Goal: Transaction & Acquisition: Purchase product/service

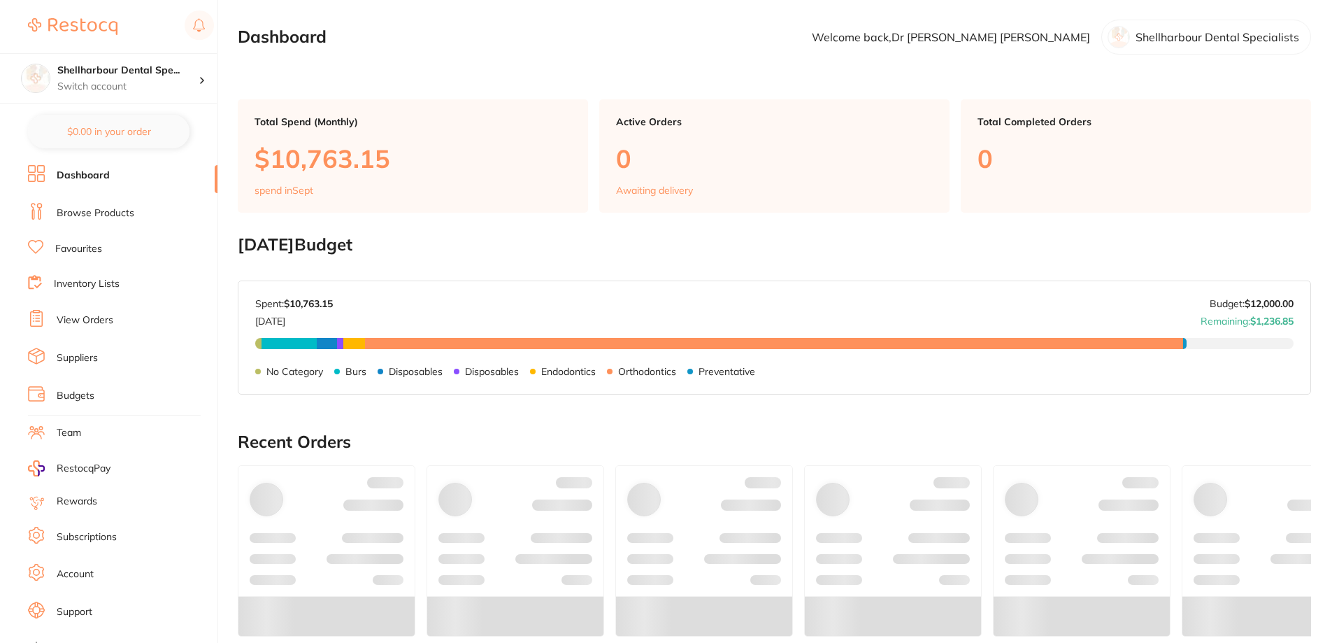
click at [120, 213] on link "Browse Products" at bounding box center [96, 213] width 78 height 14
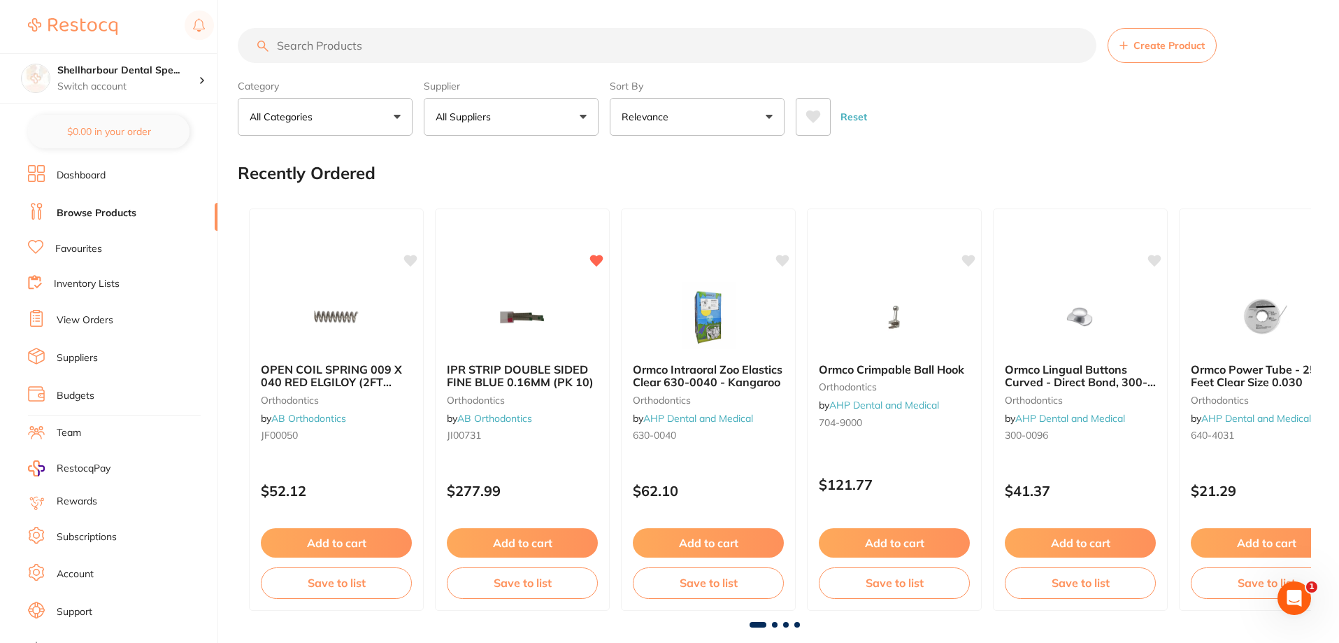
click at [317, 34] on input "search" at bounding box center [667, 45] width 859 height 35
type input "nitrile"
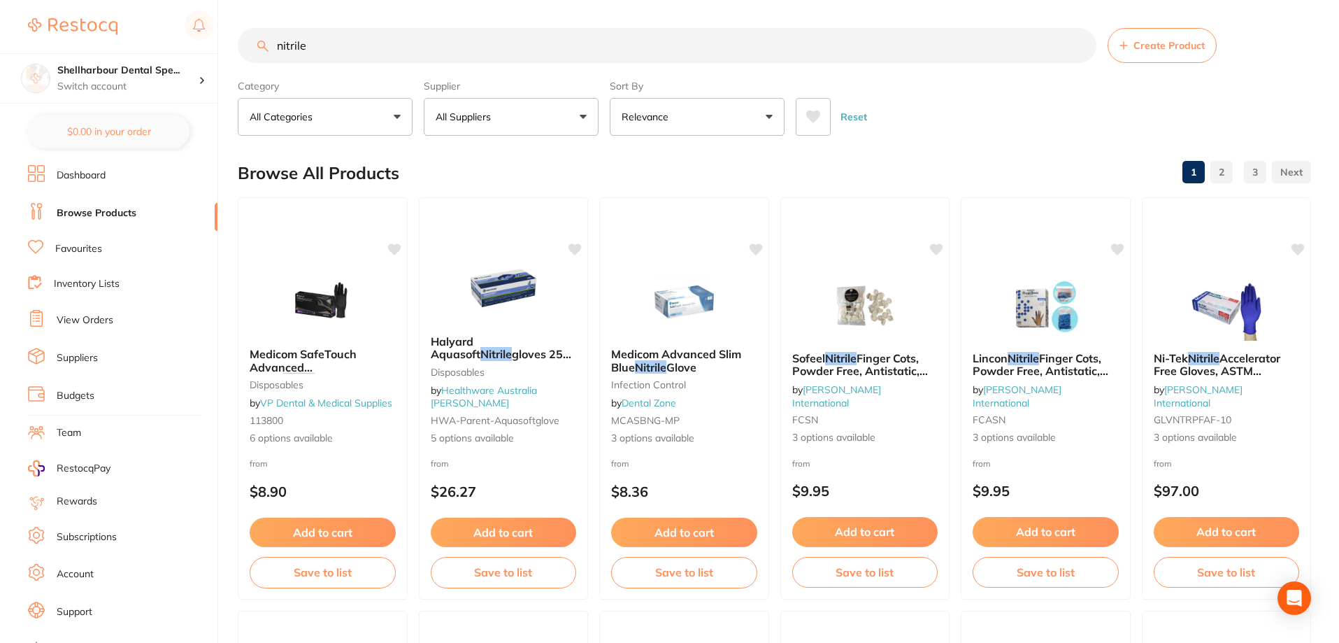
click at [821, 113] on button at bounding box center [813, 117] width 35 height 38
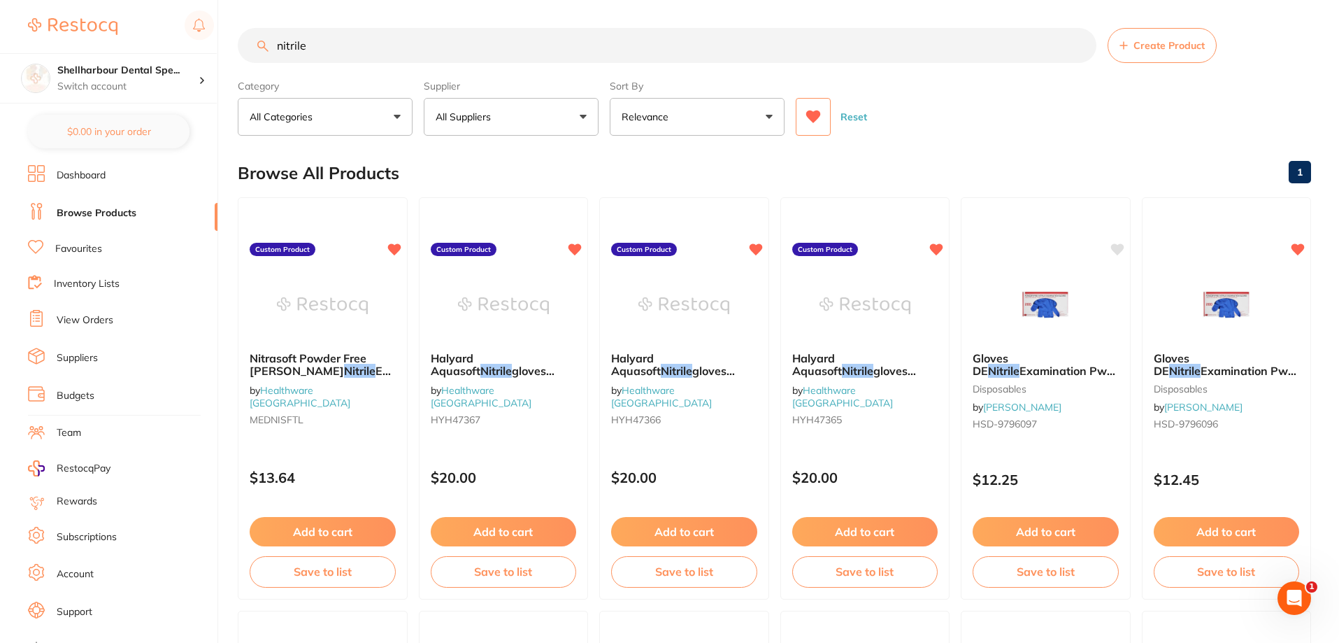
click at [1019, 364] on em "Nitrile" at bounding box center [1003, 371] width 31 height 14
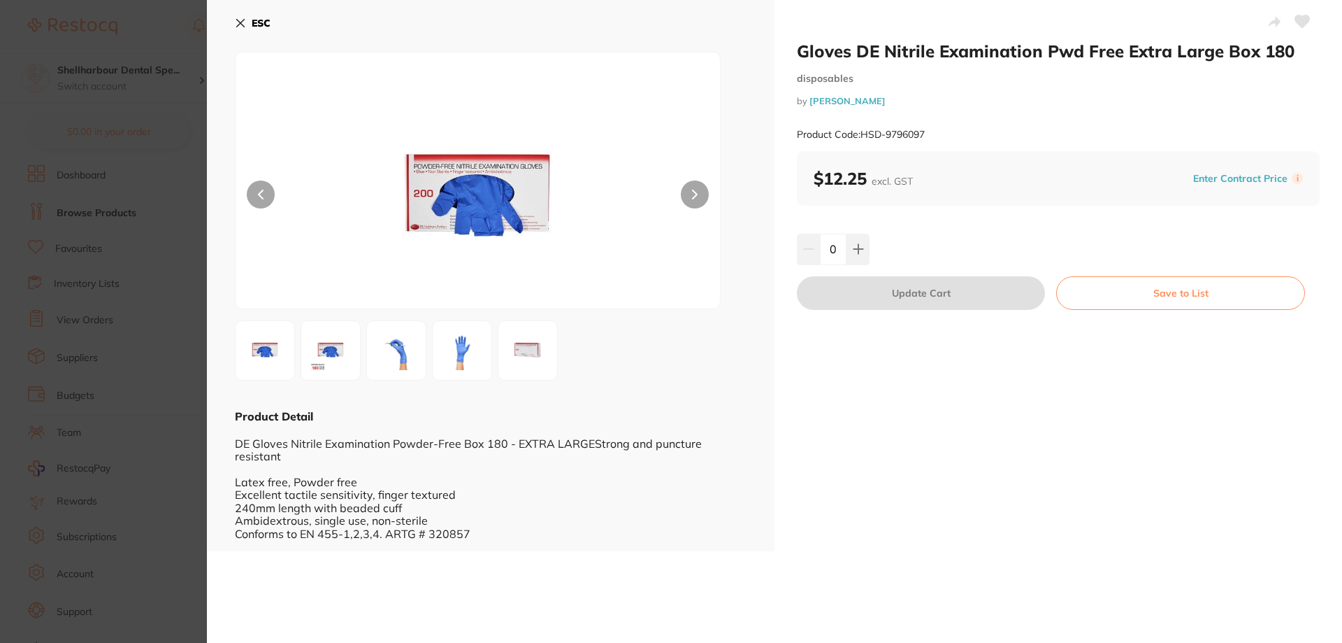
drag, startPoint x: 261, startPoint y: 18, endPoint x: 387, endPoint y: 83, distance: 142.3
click at [263, 20] on b "ESC" at bounding box center [261, 23] width 19 height 13
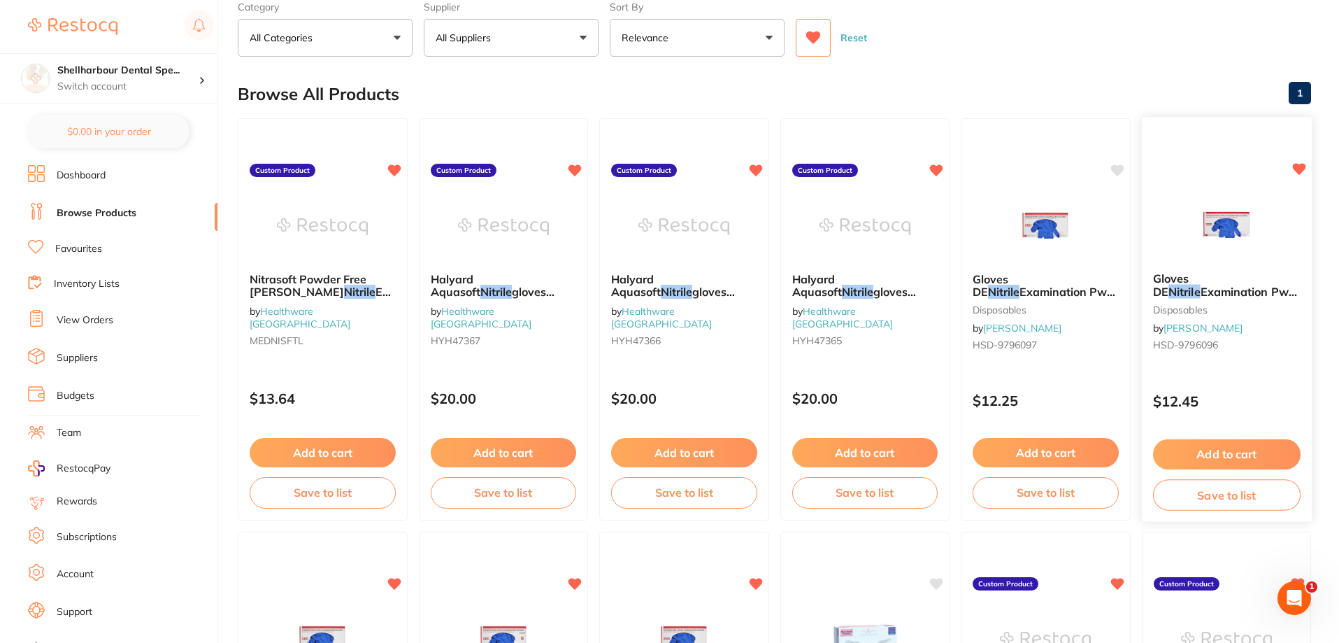
scroll to position [210, 0]
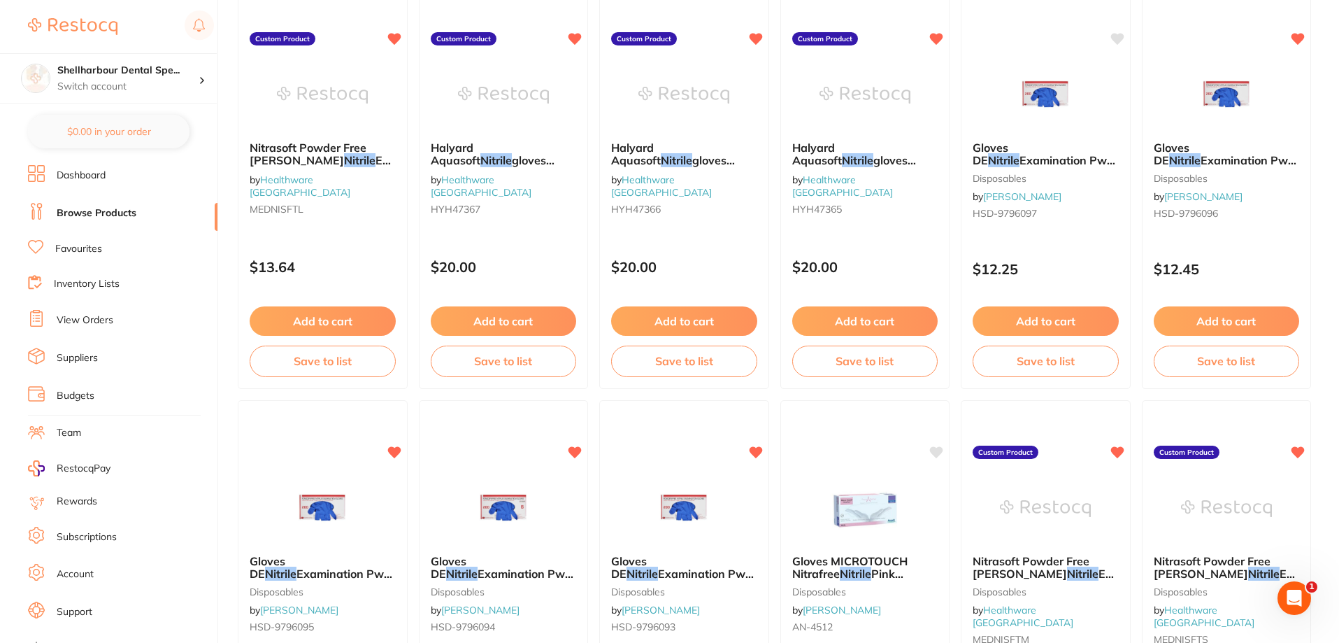
click at [1241, 153] on span "Examination Pwd Free Large Box 200" at bounding box center [1225, 166] width 143 height 27
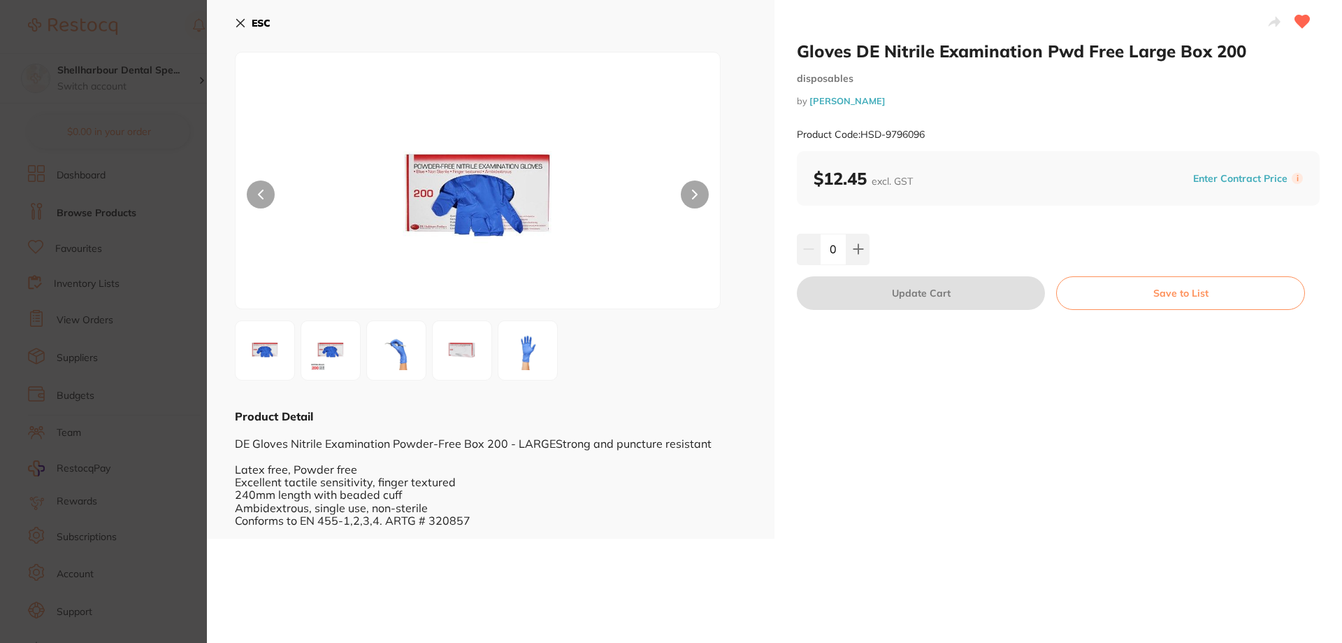
drag, startPoint x: 238, startPoint y: 23, endPoint x: 503, endPoint y: 299, distance: 382.8
click at [239, 23] on icon at bounding box center [240, 22] width 11 height 11
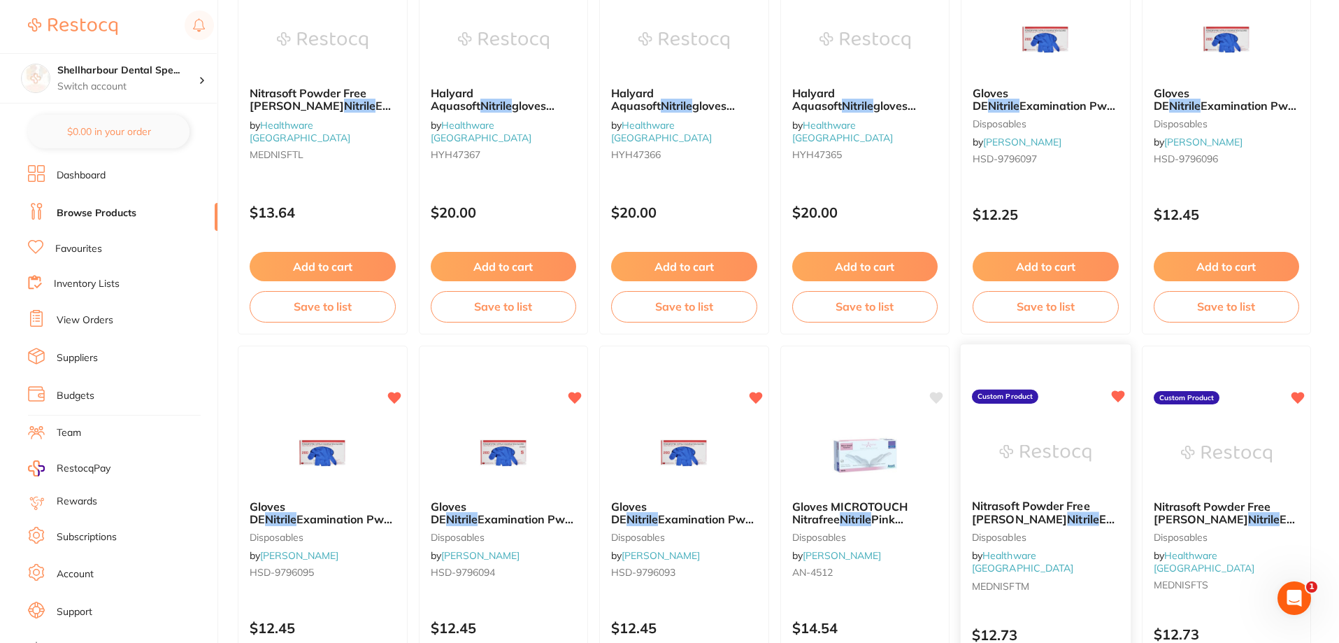
scroll to position [157, 0]
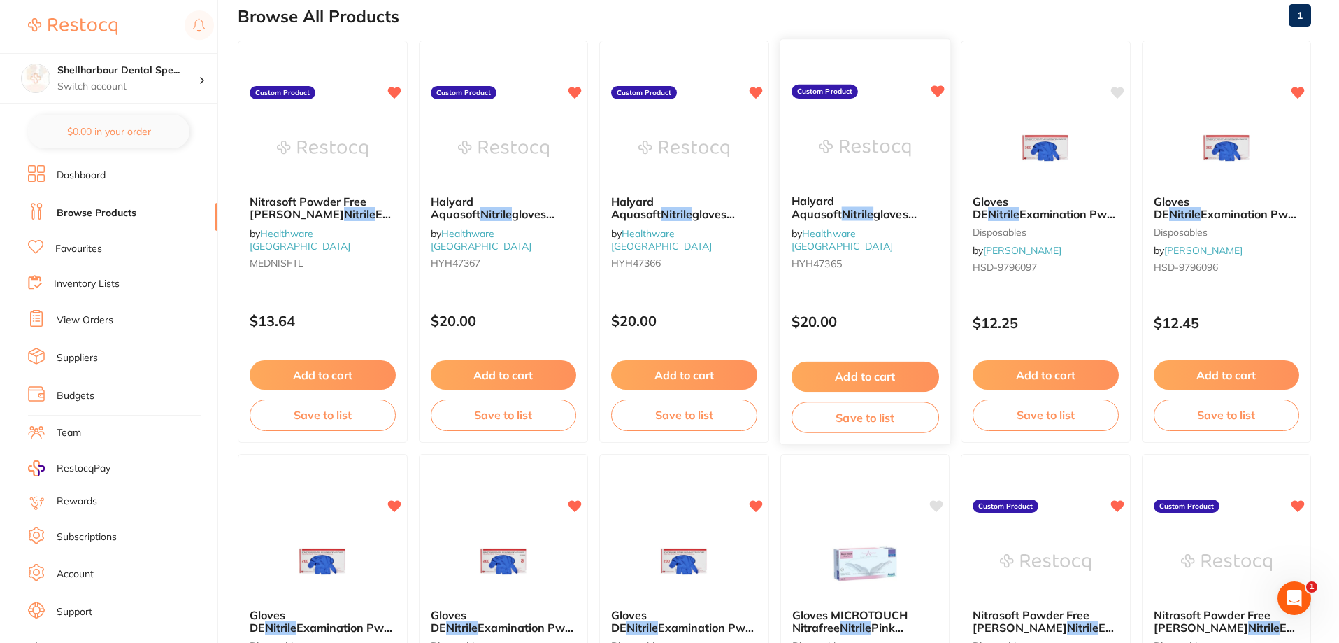
click at [869, 376] on button "Add to cart" at bounding box center [865, 376] width 148 height 30
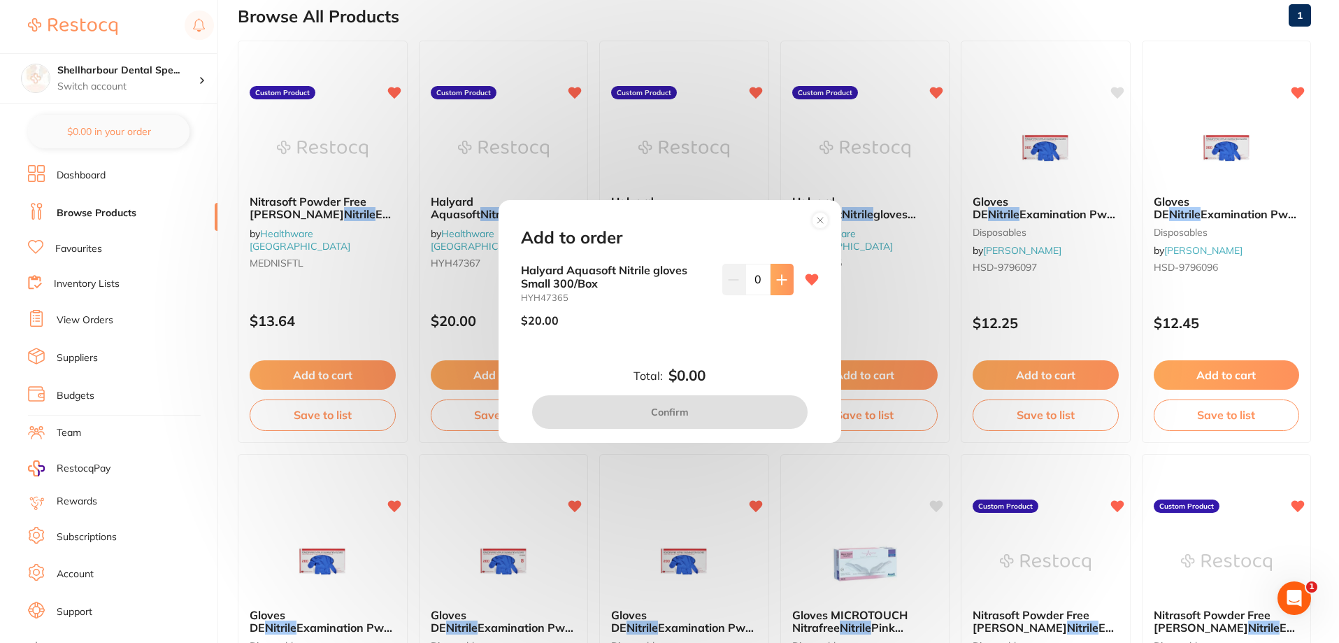
scroll to position [0, 0]
click at [780, 285] on button at bounding box center [782, 279] width 23 height 31
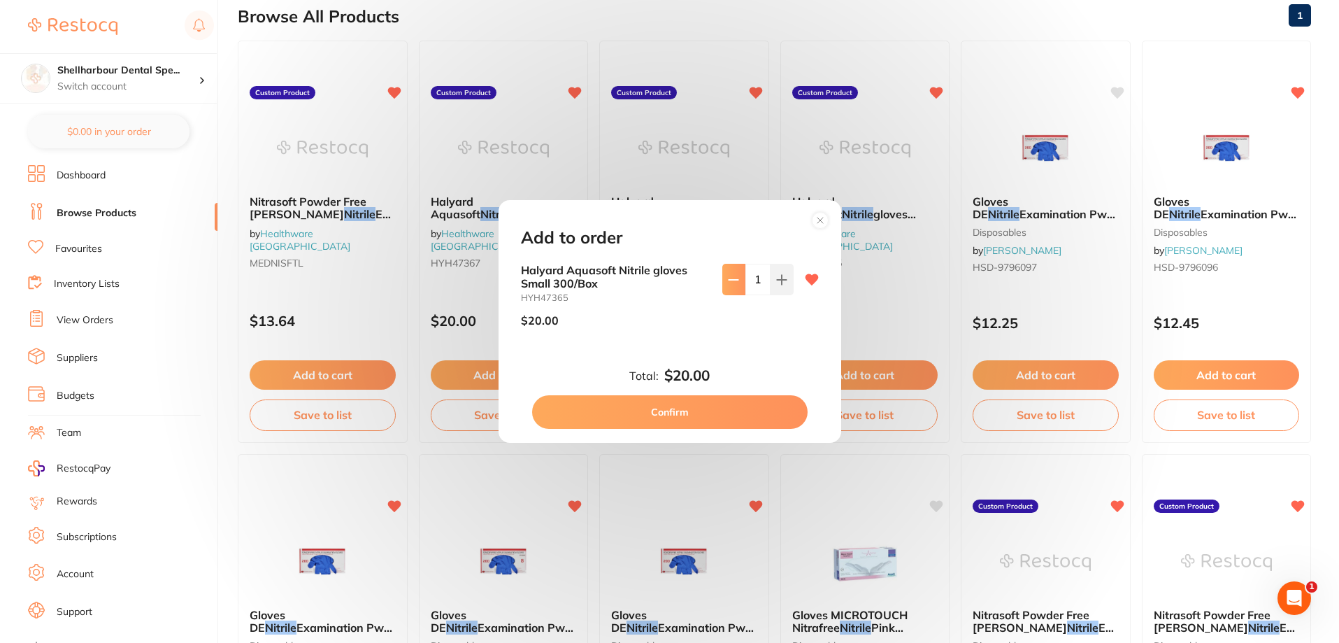
click at [740, 283] on button at bounding box center [733, 279] width 23 height 31
type input "0"
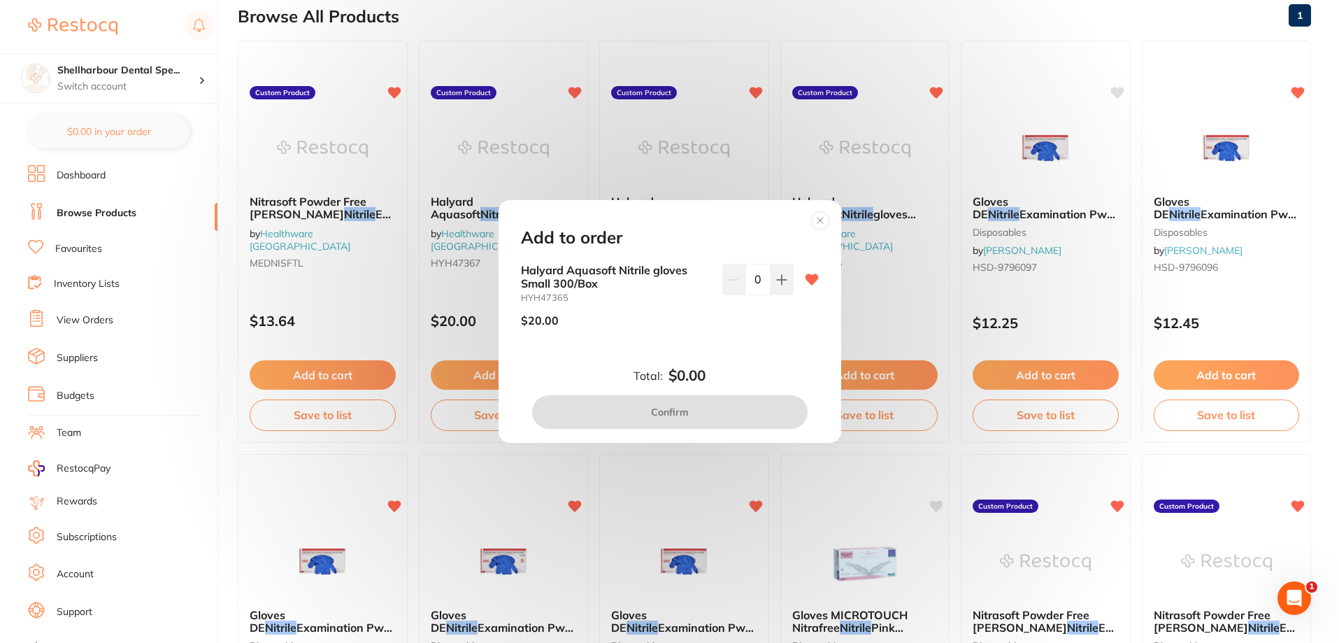
click at [815, 220] on circle at bounding box center [820, 220] width 16 height 16
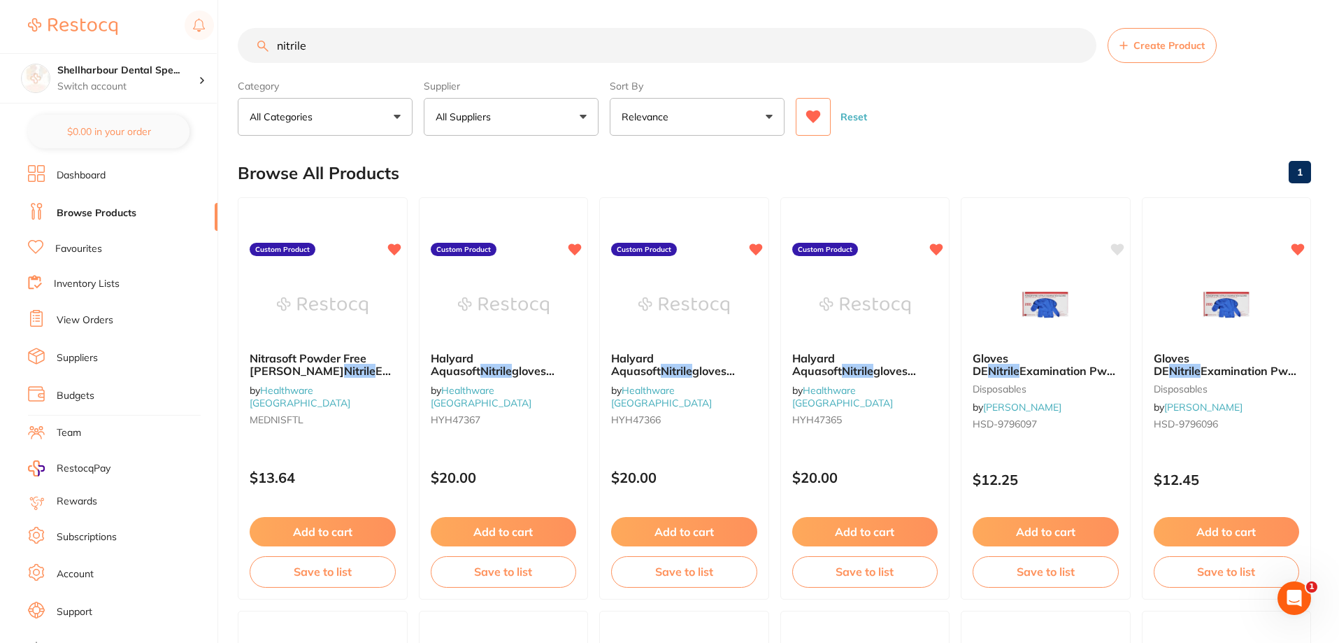
click at [341, 44] on input "nitrile" at bounding box center [667, 45] width 859 height 35
type input "nitrile gloves"
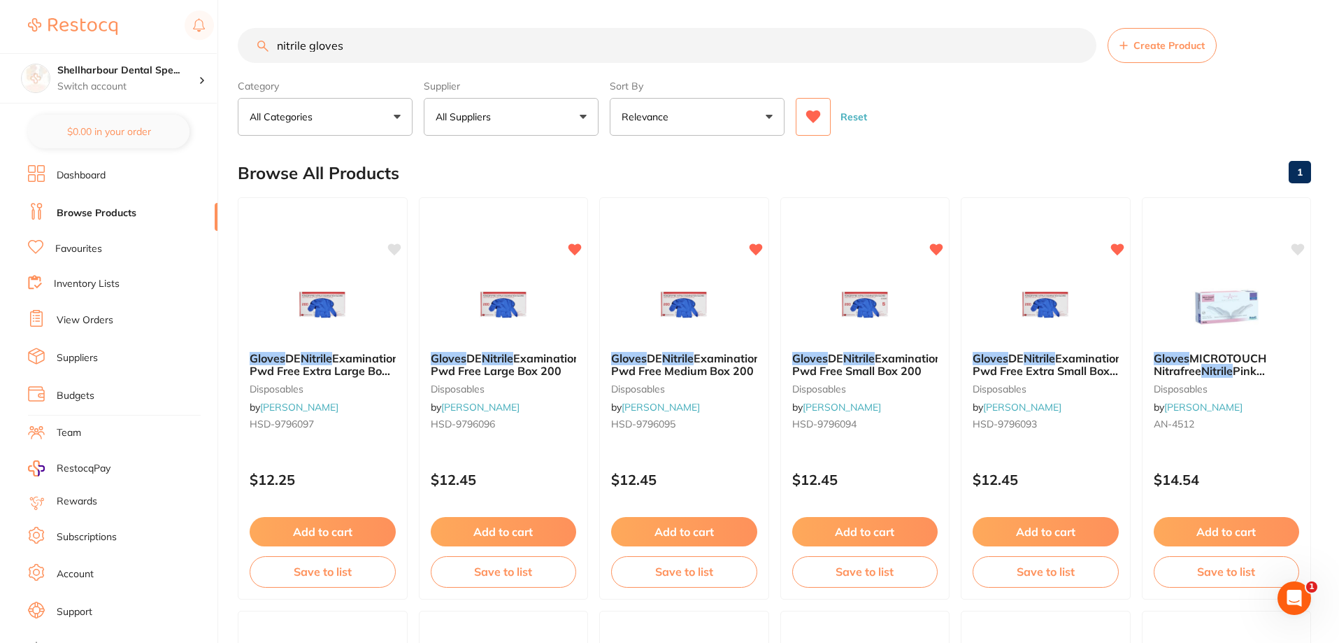
click at [806, 112] on icon at bounding box center [812, 117] width 15 height 14
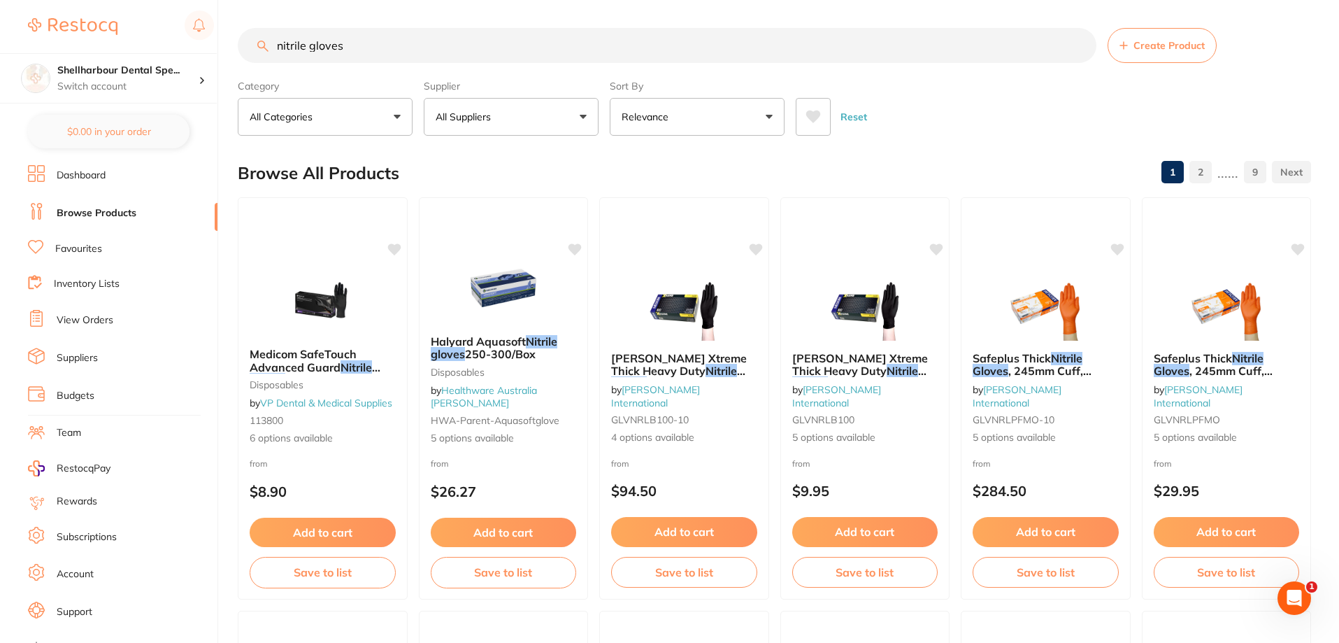
click at [817, 126] on button at bounding box center [813, 117] width 35 height 38
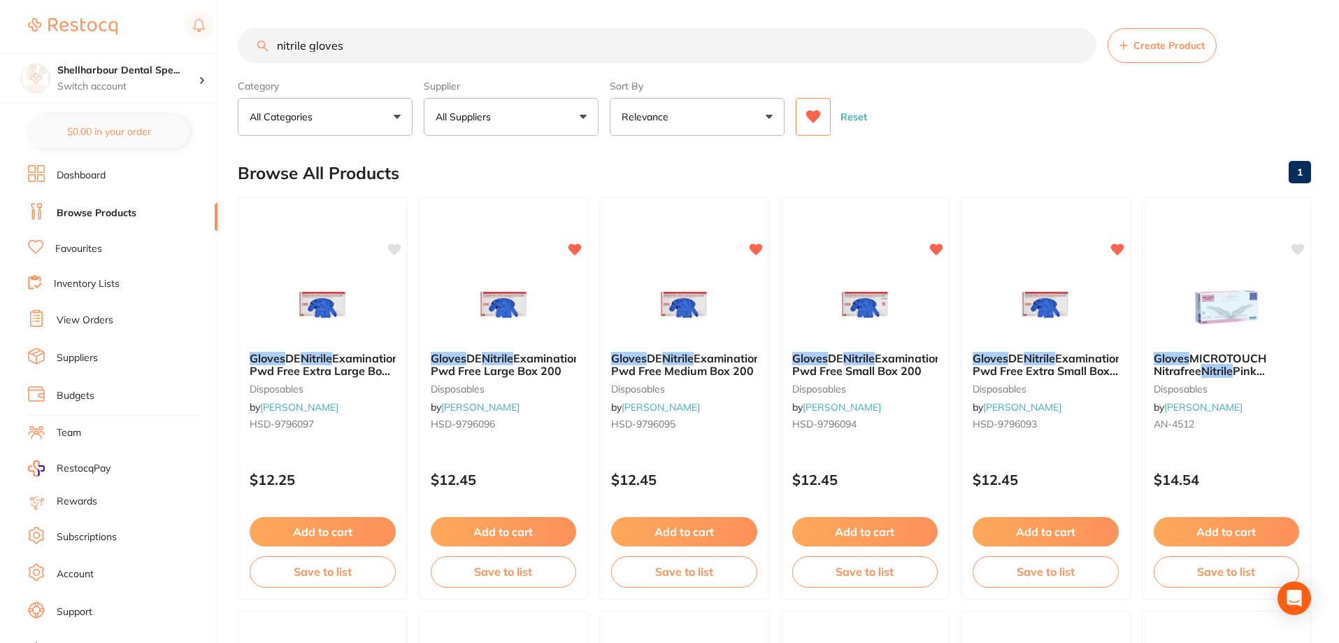
click at [506, 290] on img at bounding box center [503, 306] width 91 height 70
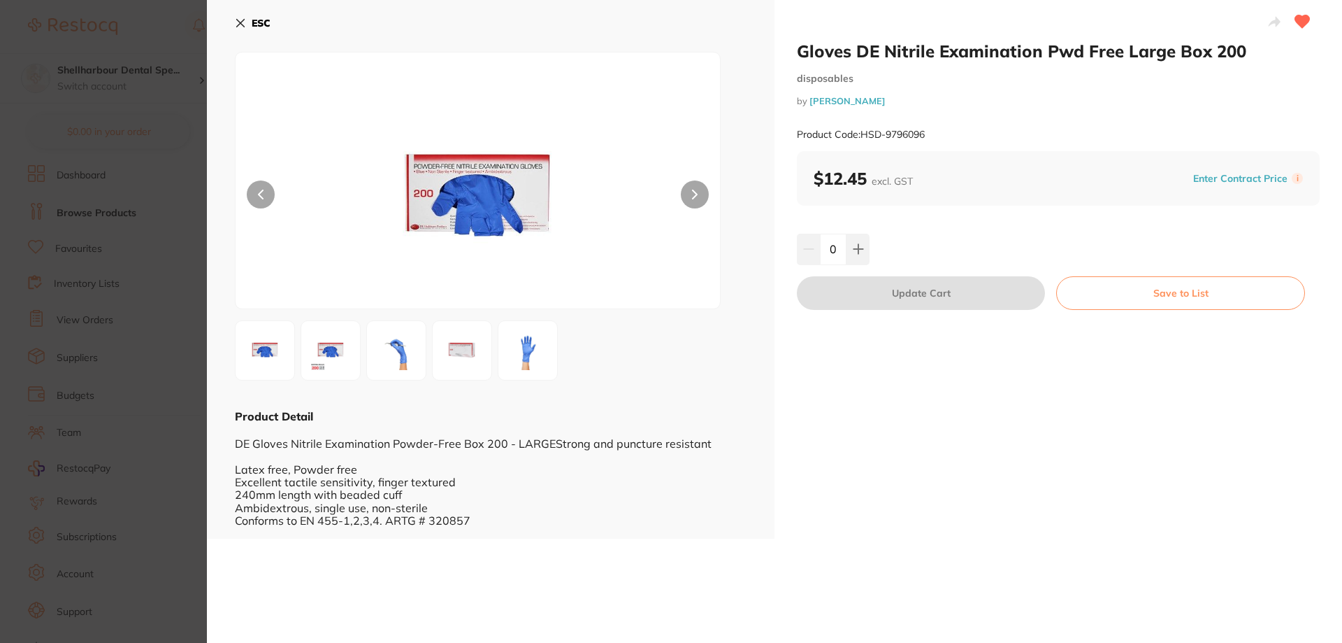
drag, startPoint x: 252, startPoint y: 21, endPoint x: 291, endPoint y: 60, distance: 55.4
click at [262, 24] on b "ESC" at bounding box center [261, 23] width 19 height 13
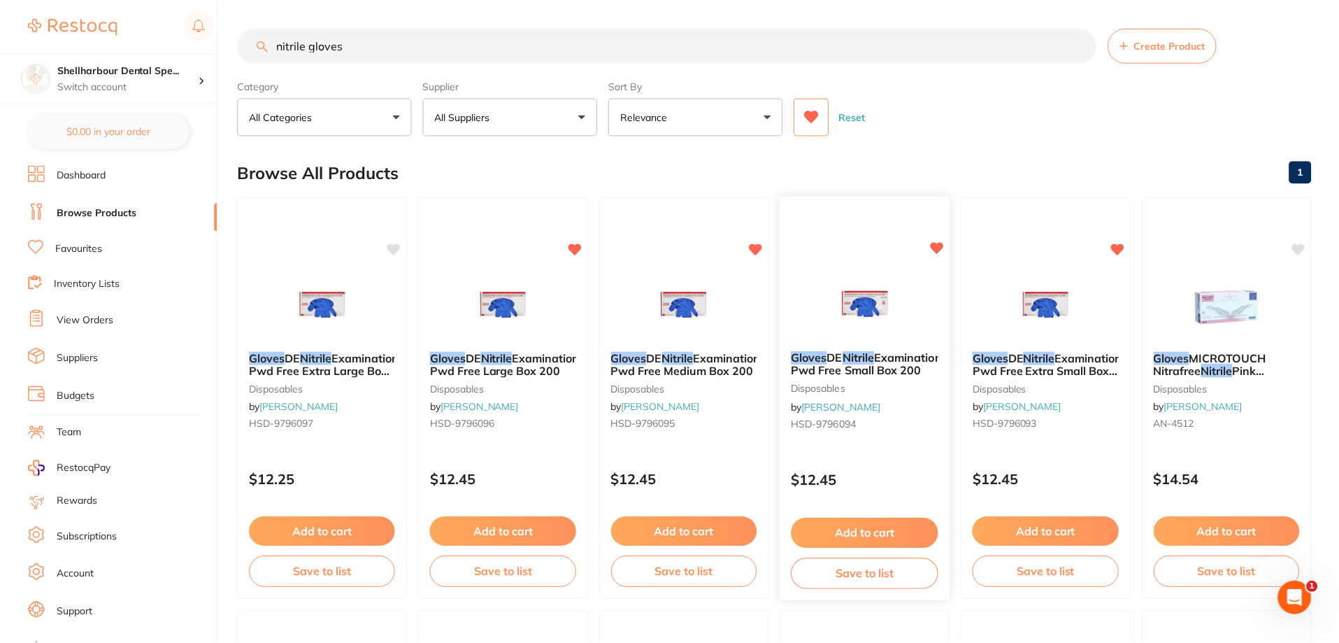
scroll to position [1, 0]
click at [847, 347] on div "Gloves DE Nitrile Examination Pwd Free Small Box 200 disposables by [PERSON_NAM…" at bounding box center [865, 392] width 170 height 107
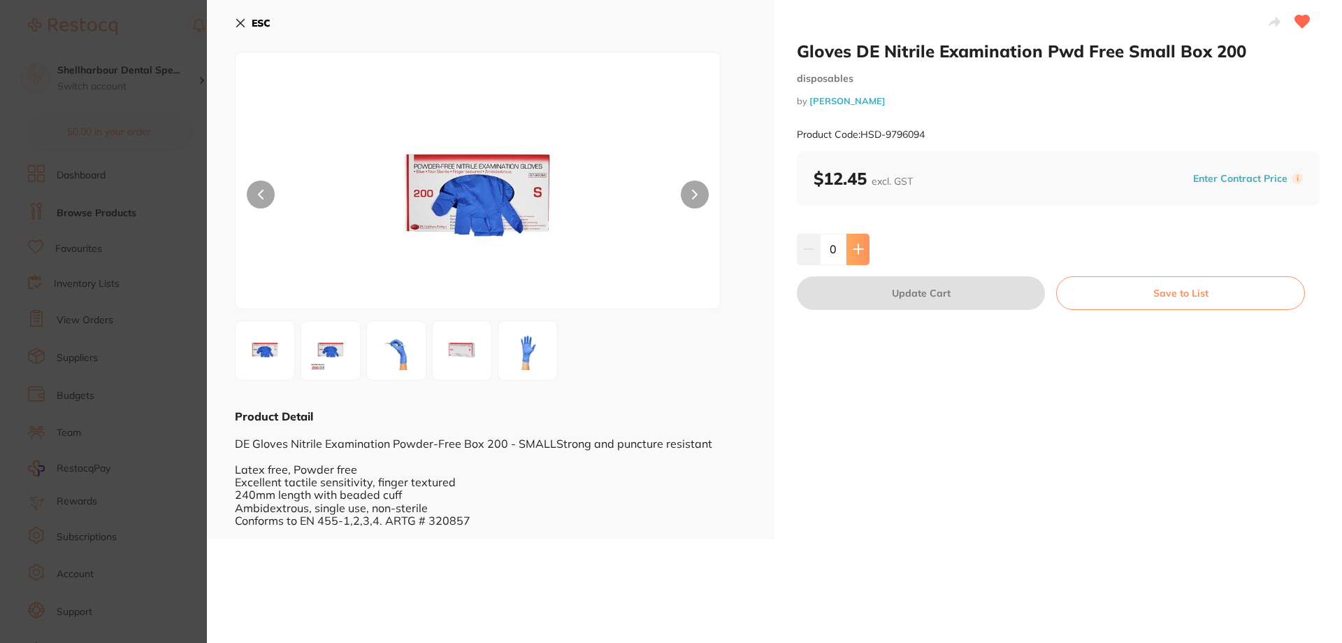
click at [861, 246] on icon at bounding box center [858, 248] width 11 height 11
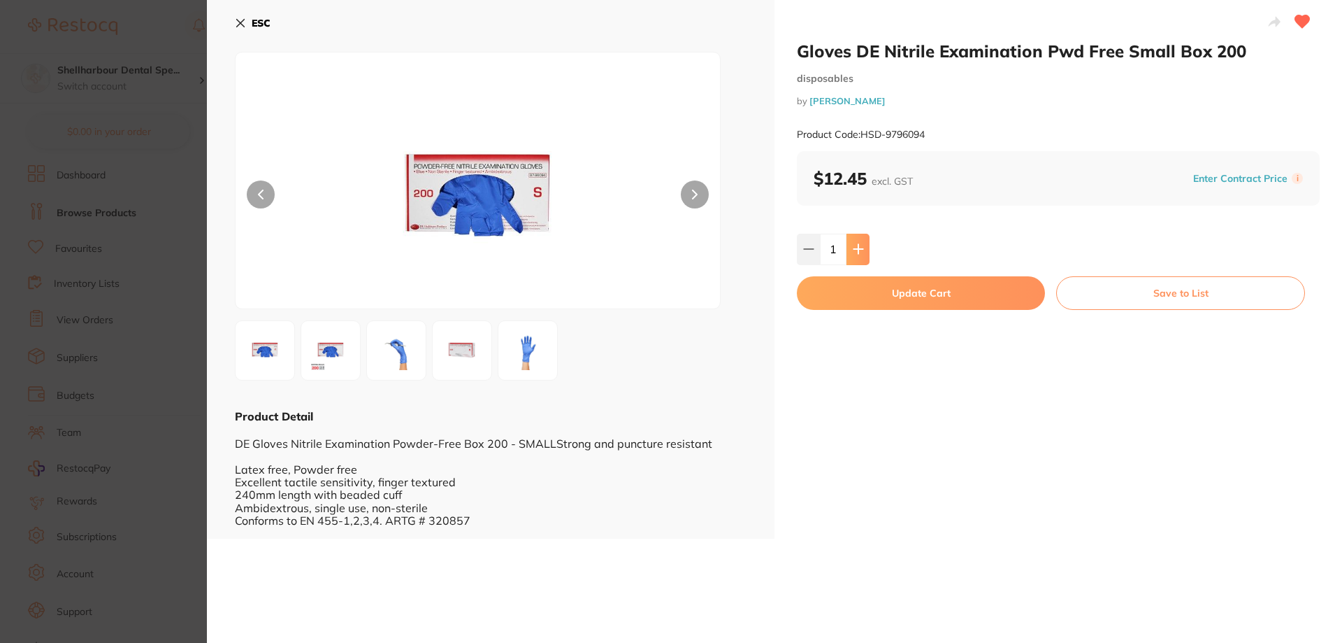
click at [861, 246] on icon at bounding box center [858, 248] width 11 height 11
click at [861, 247] on icon at bounding box center [858, 248] width 11 height 11
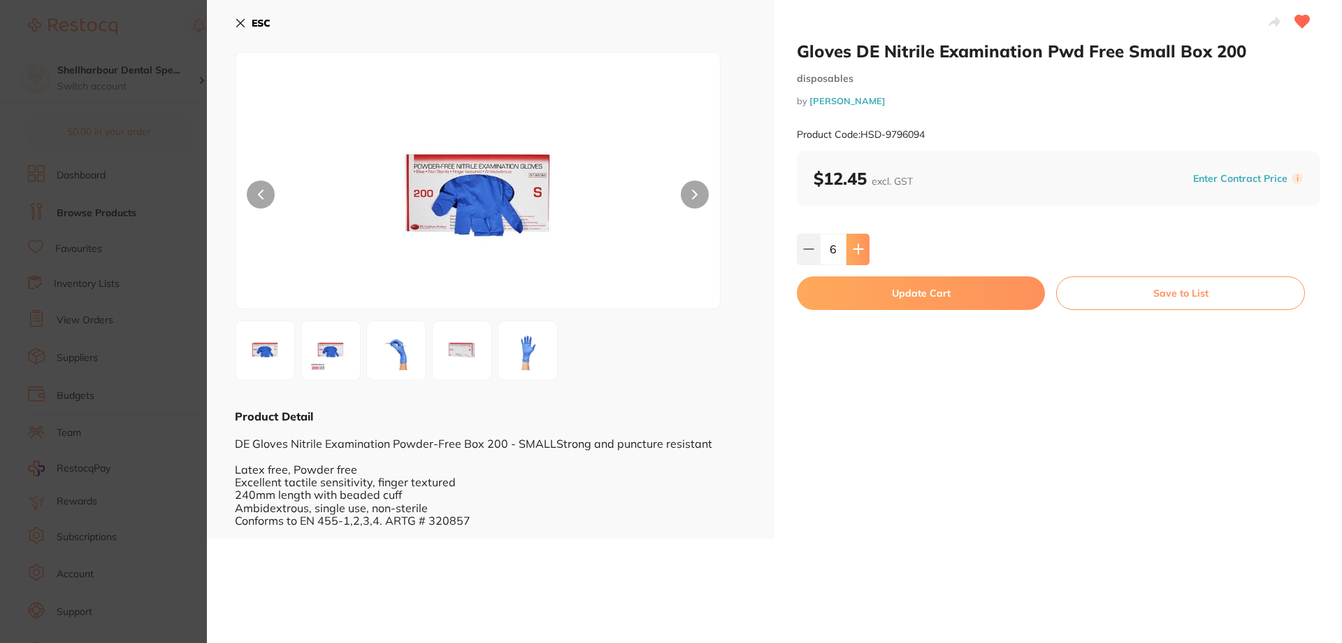
click at [861, 247] on icon at bounding box center [858, 248] width 11 height 11
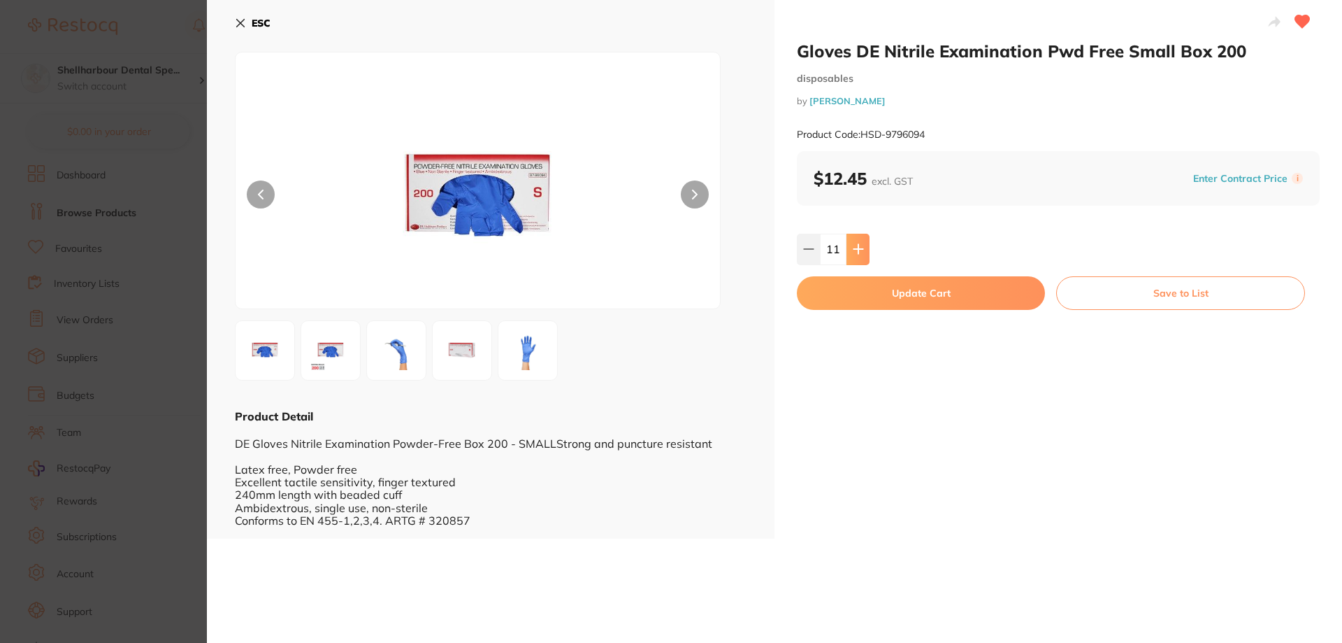
click at [861, 247] on icon at bounding box center [858, 248] width 11 height 11
click at [861, 246] on icon at bounding box center [858, 248] width 11 height 11
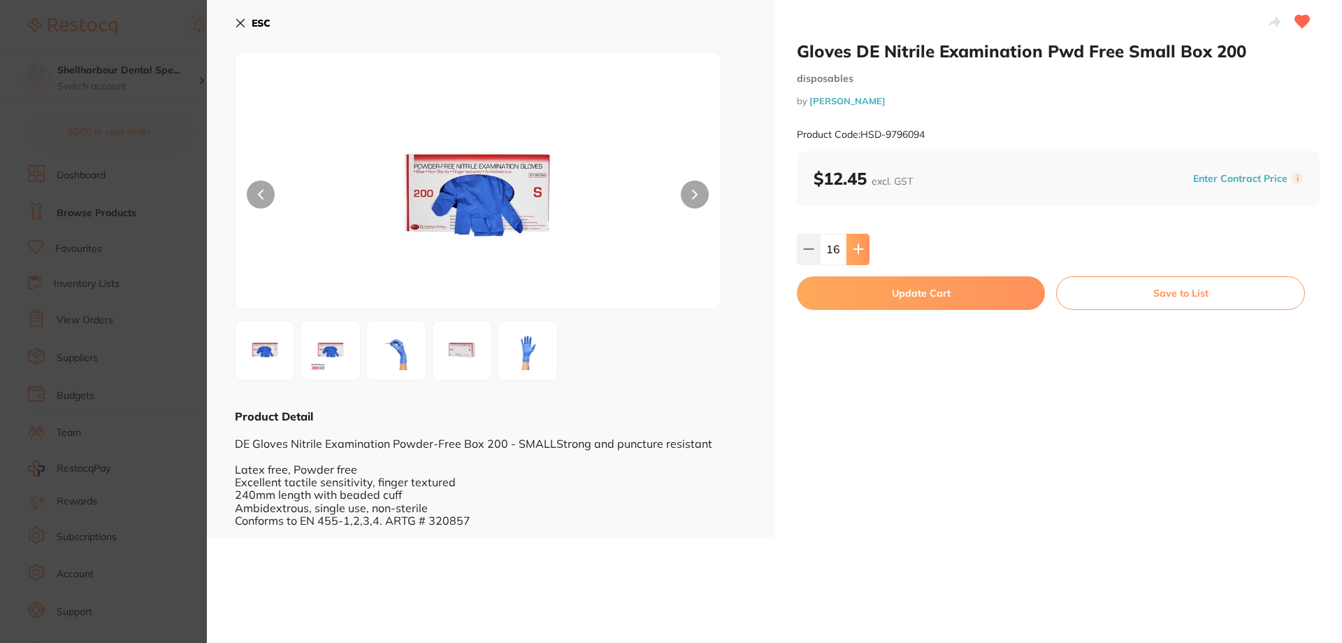
click at [861, 246] on icon at bounding box center [858, 248] width 11 height 11
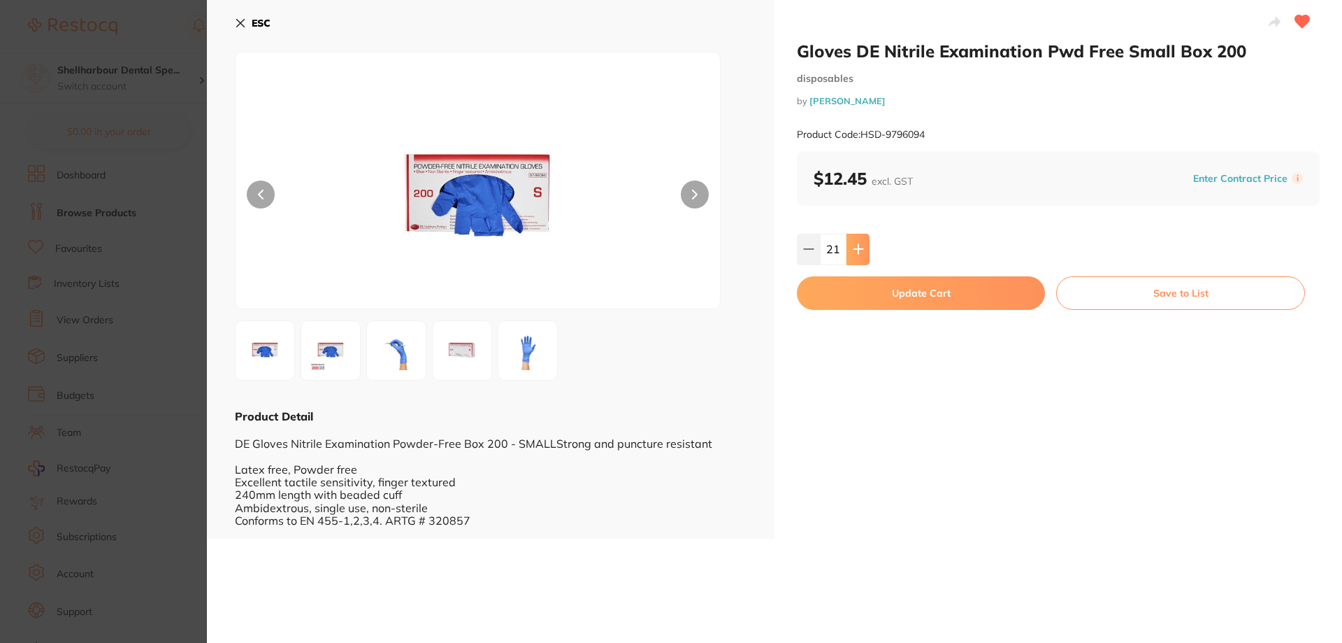
click at [861, 246] on icon at bounding box center [858, 248] width 11 height 11
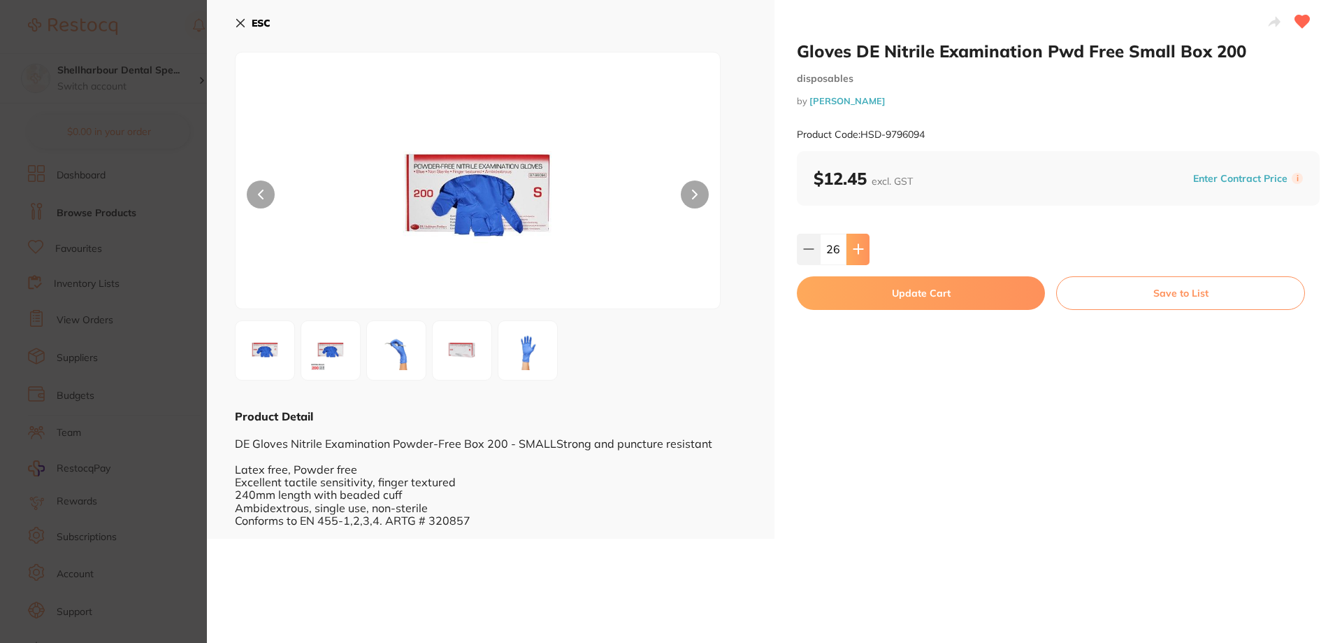
click at [861, 246] on icon at bounding box center [858, 248] width 11 height 11
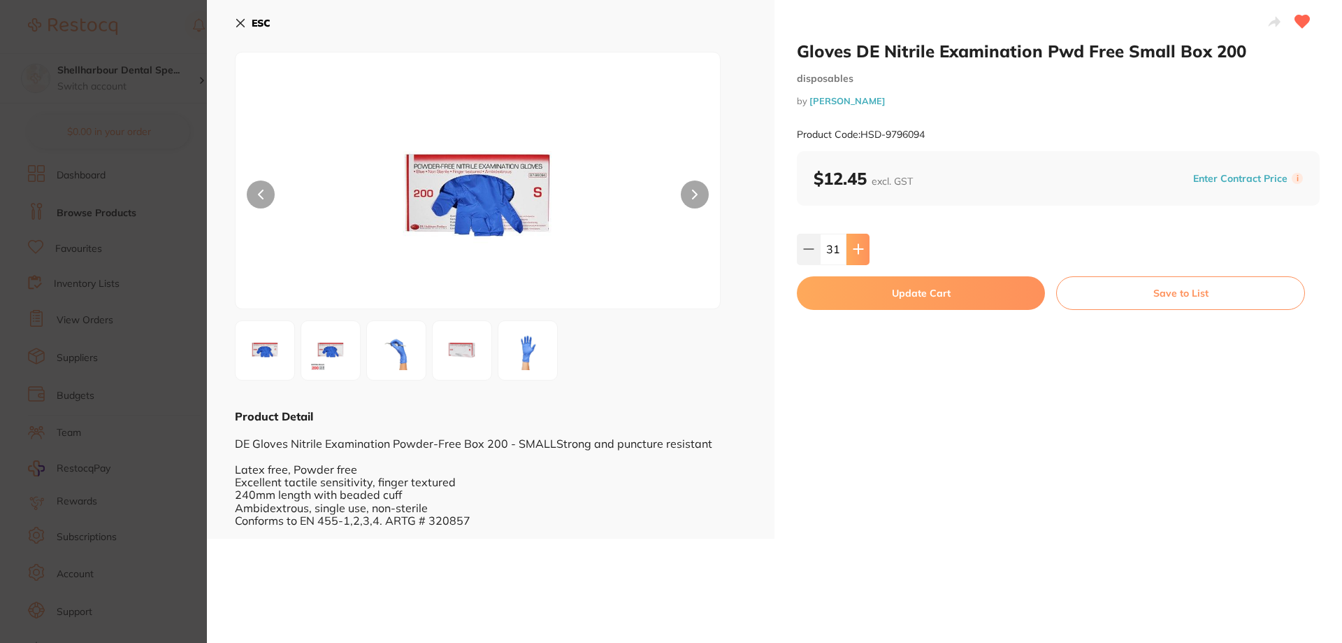
click at [861, 246] on icon at bounding box center [858, 248] width 11 height 11
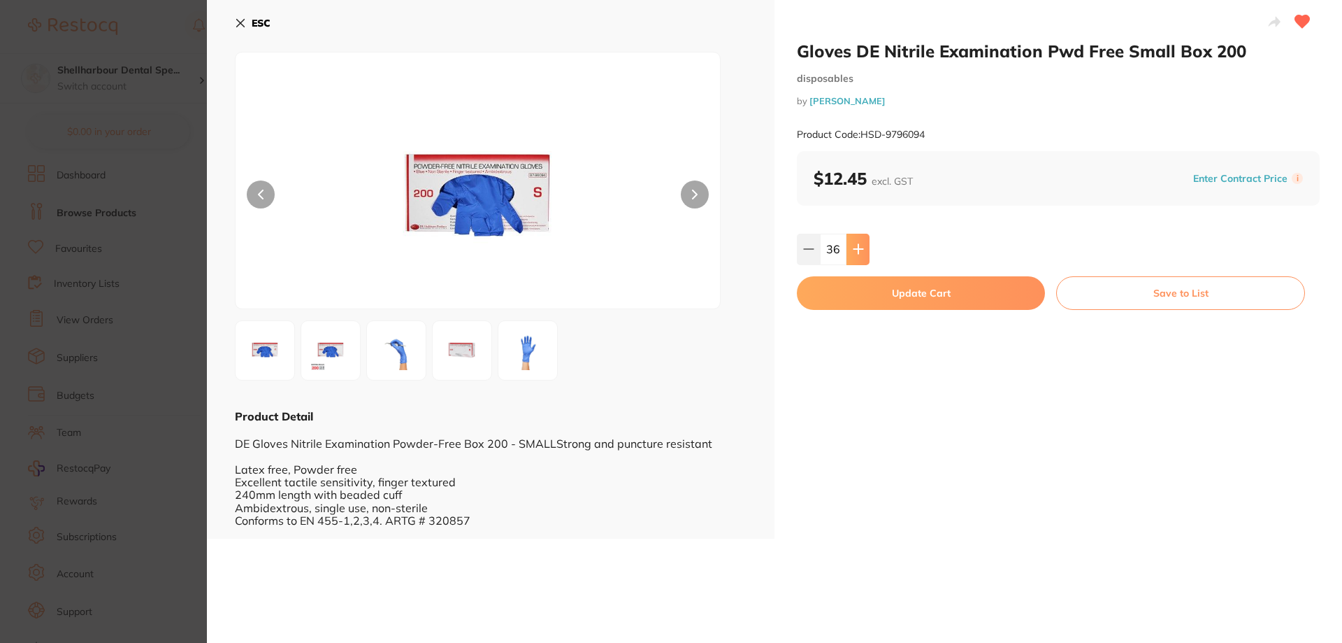
click at [861, 246] on icon at bounding box center [858, 248] width 11 height 11
type input "40"
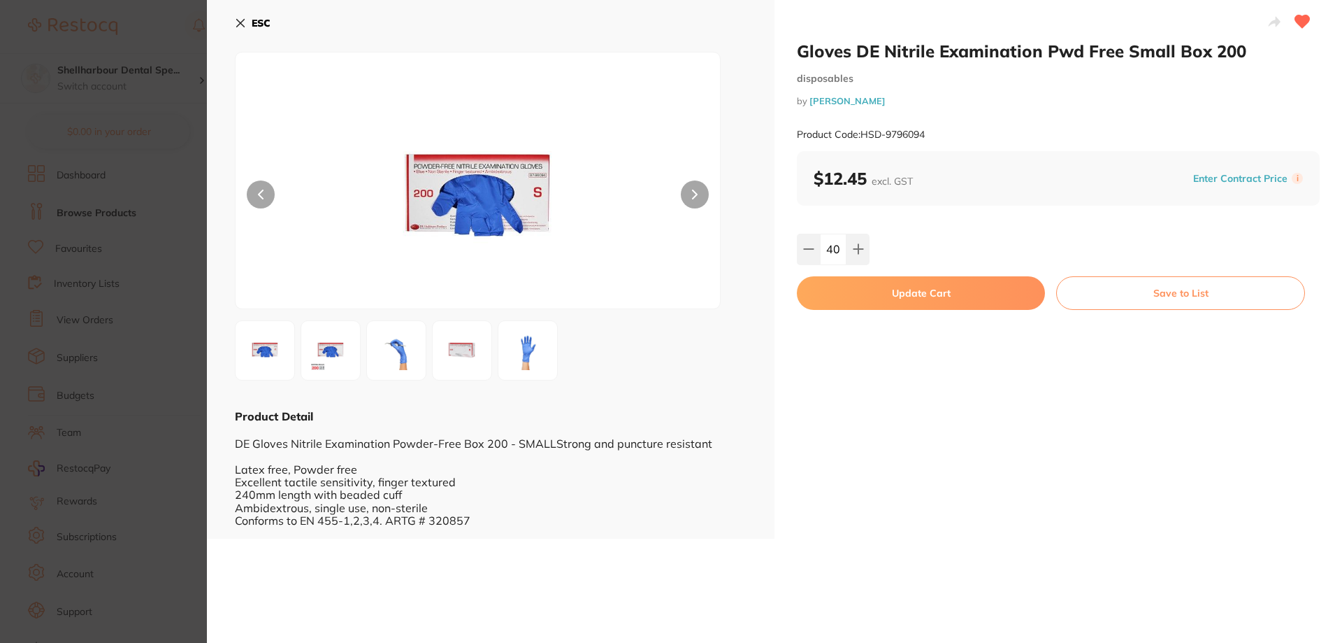
click at [861, 294] on button "Update Cart" at bounding box center [921, 293] width 248 height 34
checkbox input "false"
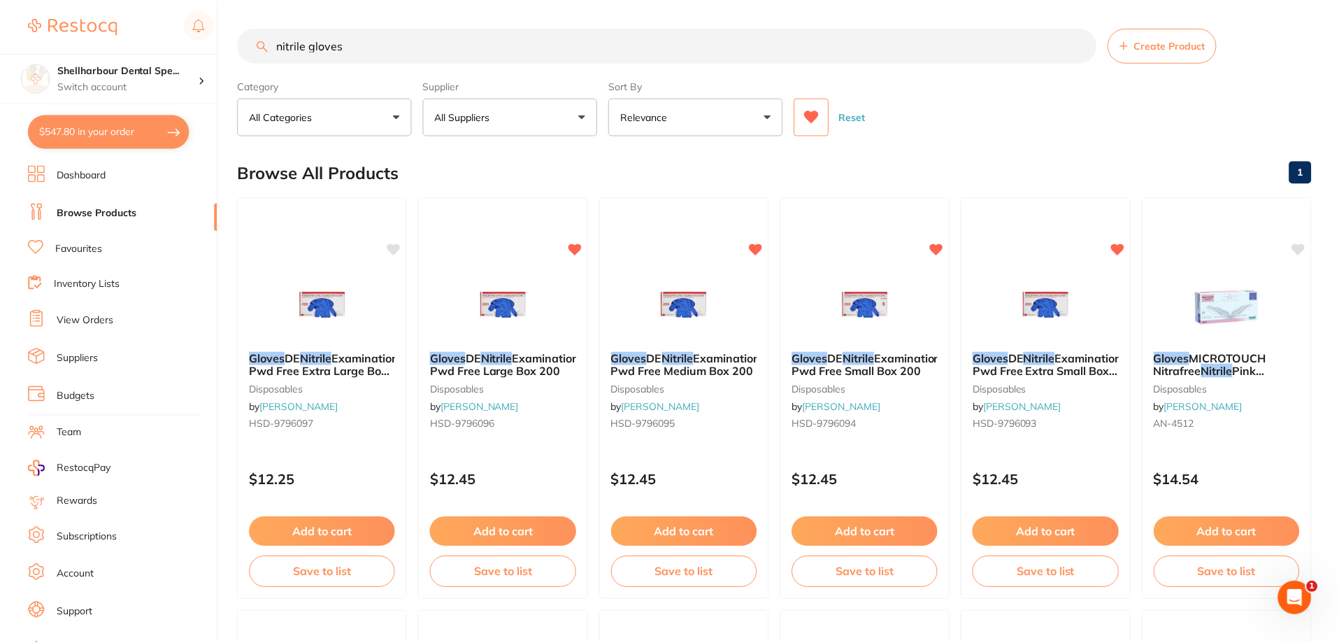
scroll to position [1, 0]
click at [1040, 328] on img at bounding box center [1046, 303] width 92 height 71
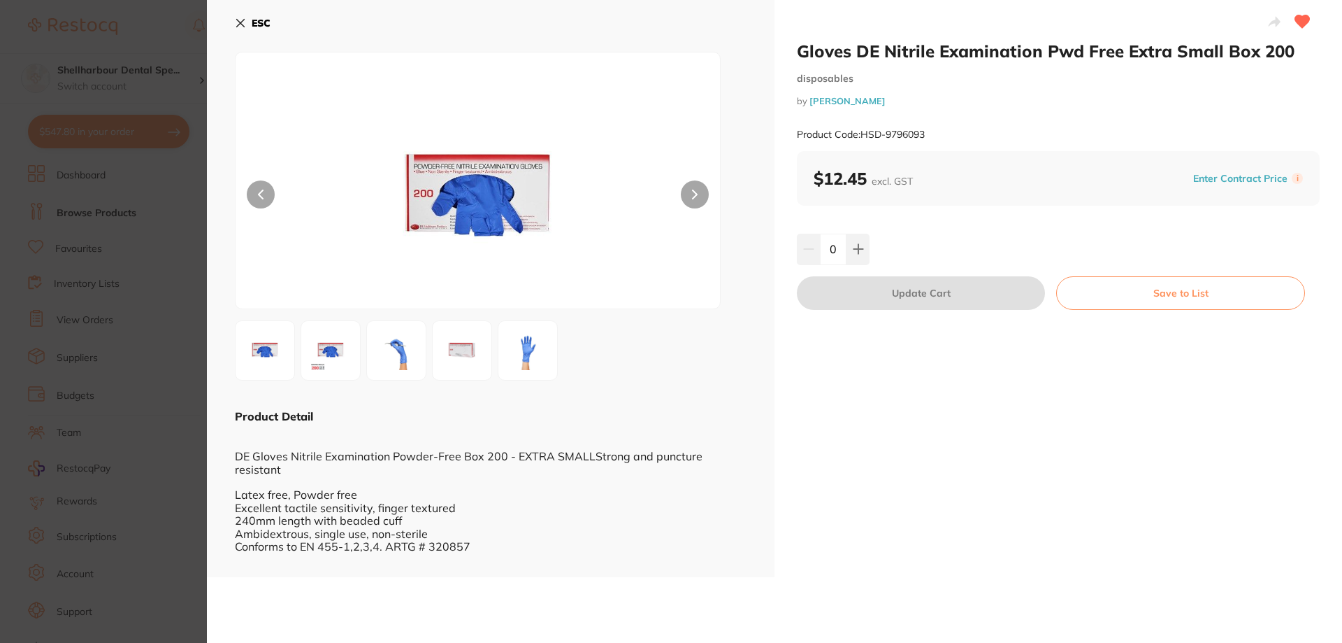
drag, startPoint x: 265, startPoint y: 19, endPoint x: 410, endPoint y: 66, distance: 153.0
click at [269, 23] on b "ESC" at bounding box center [261, 23] width 19 height 13
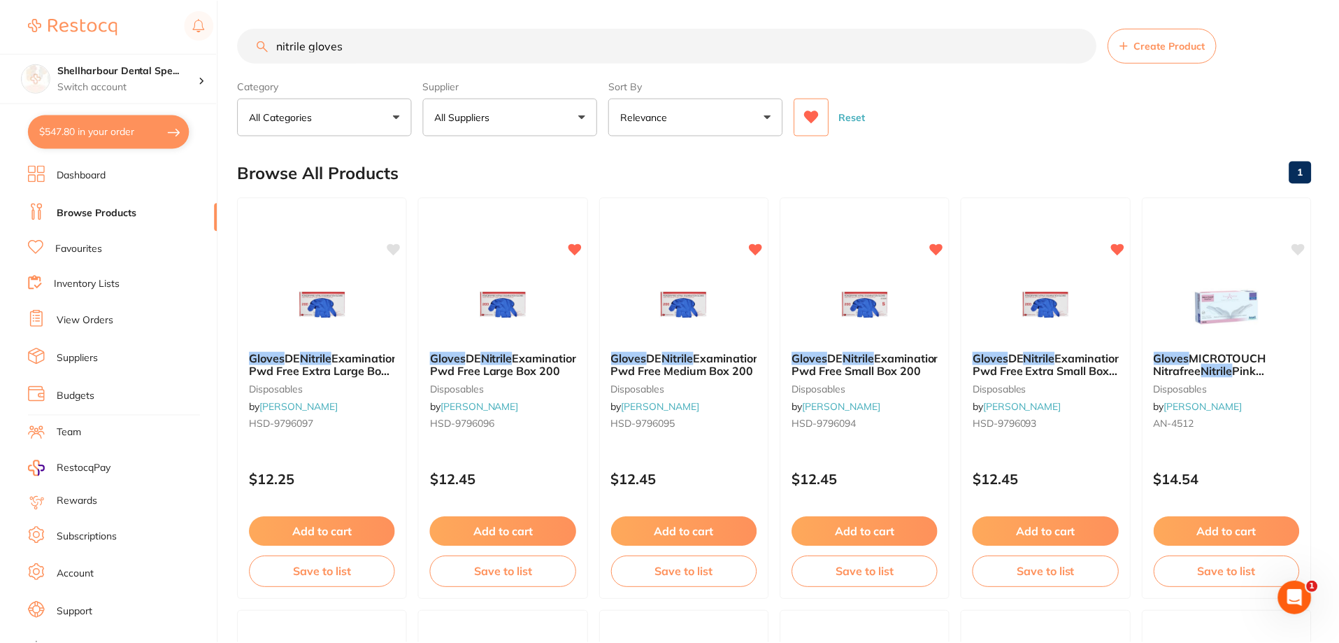
scroll to position [1, 0]
click at [695, 319] on img at bounding box center [683, 305] width 91 height 70
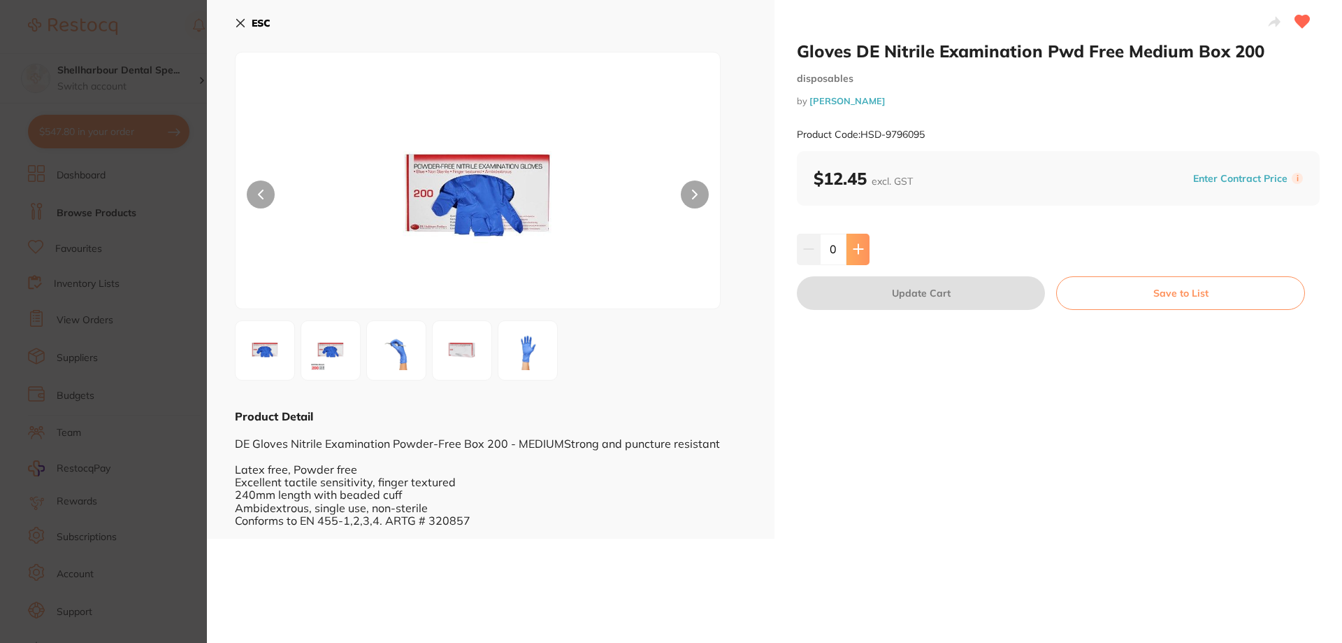
click at [858, 254] on icon at bounding box center [858, 248] width 11 height 11
click at [858, 253] on icon at bounding box center [858, 248] width 11 height 11
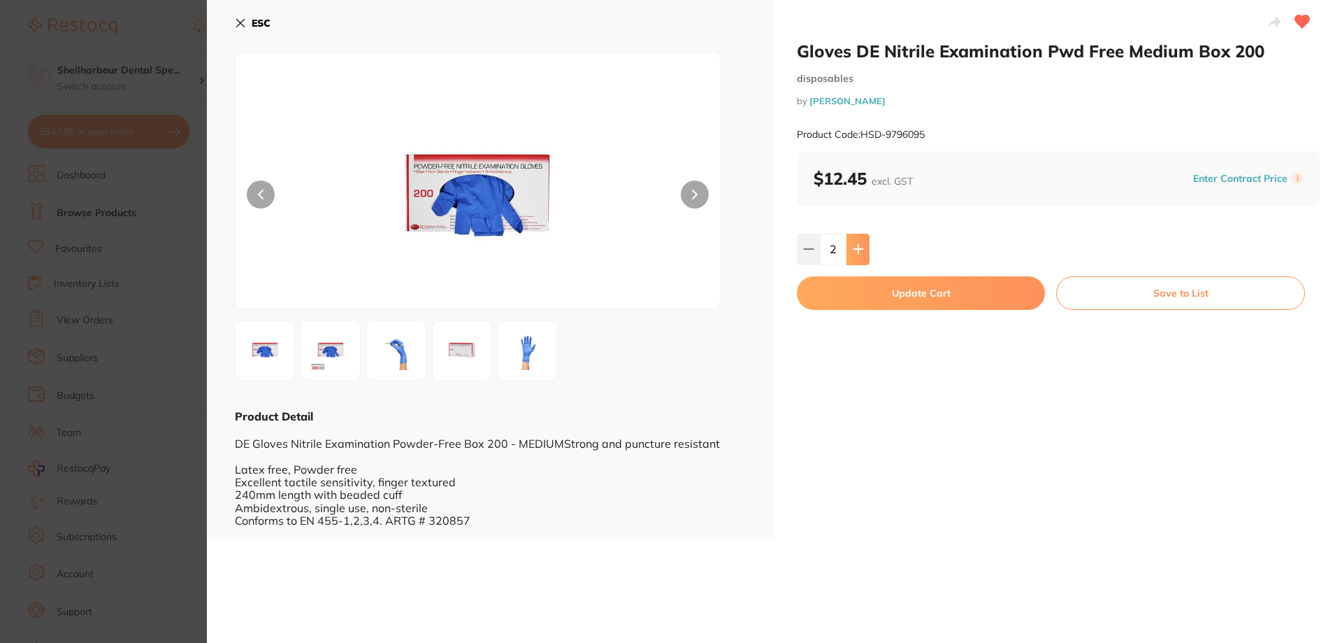
click at [858, 252] on icon at bounding box center [858, 248] width 11 height 11
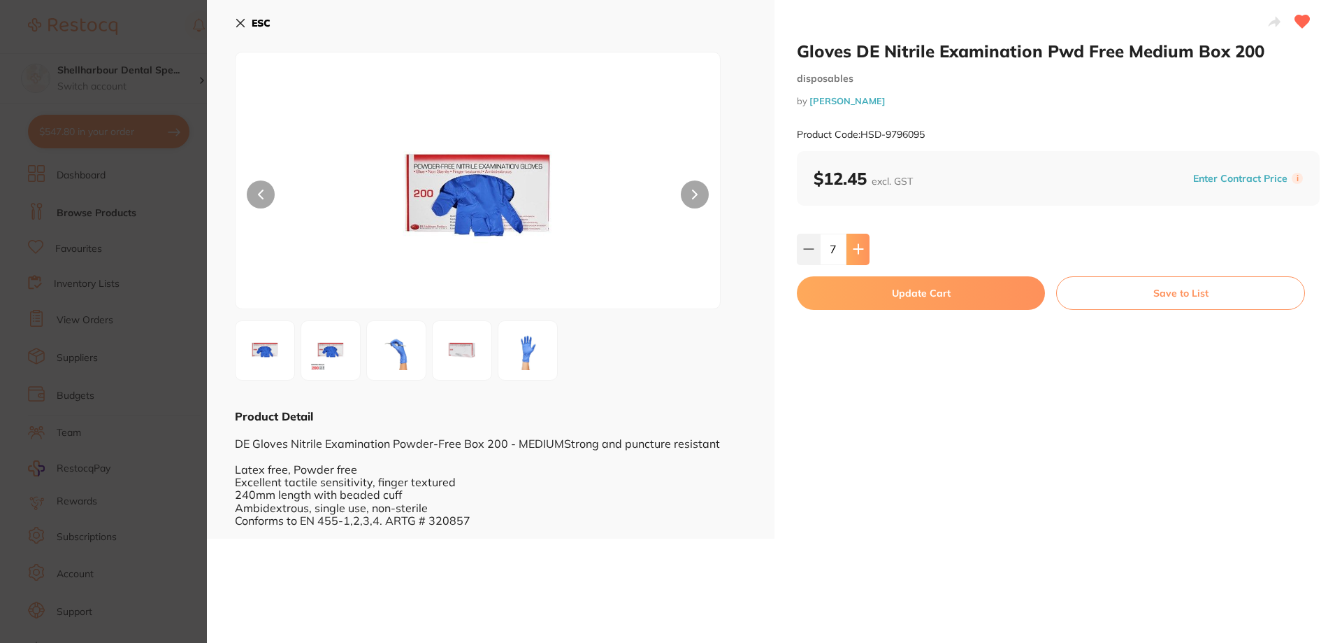
click at [858, 252] on icon at bounding box center [858, 248] width 11 height 11
click at [856, 252] on icon at bounding box center [858, 248] width 11 height 11
click at [855, 251] on icon at bounding box center [858, 248] width 11 height 11
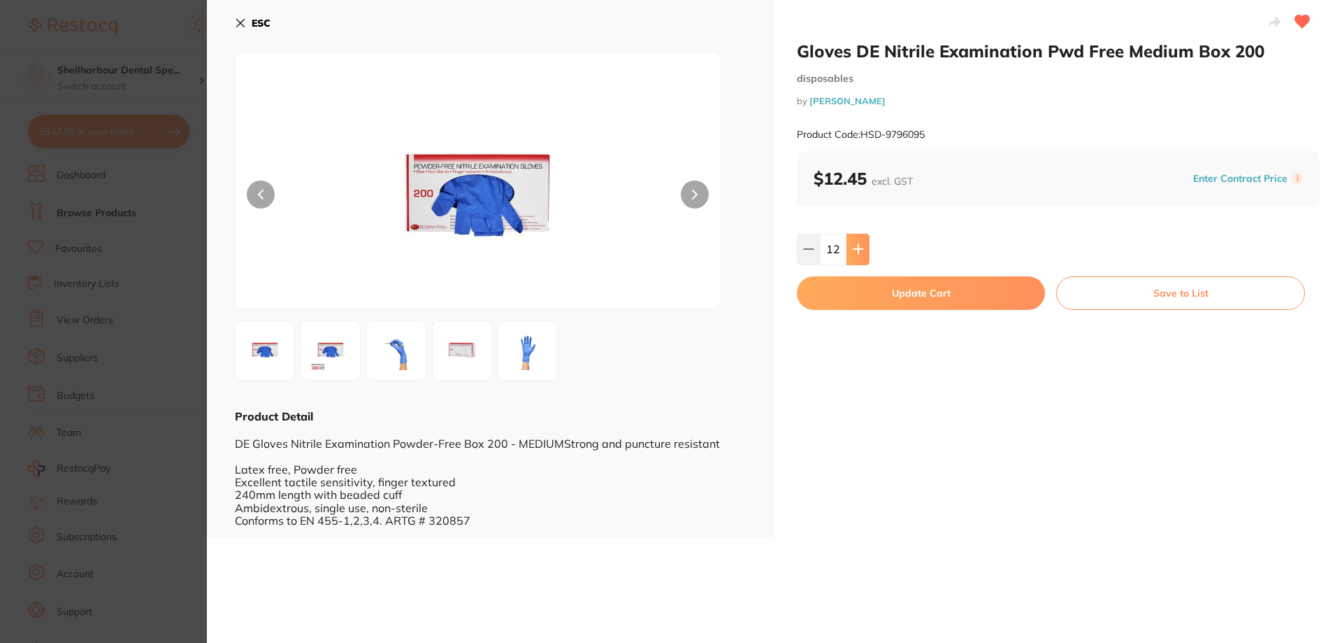
click at [855, 251] on icon at bounding box center [858, 248] width 11 height 11
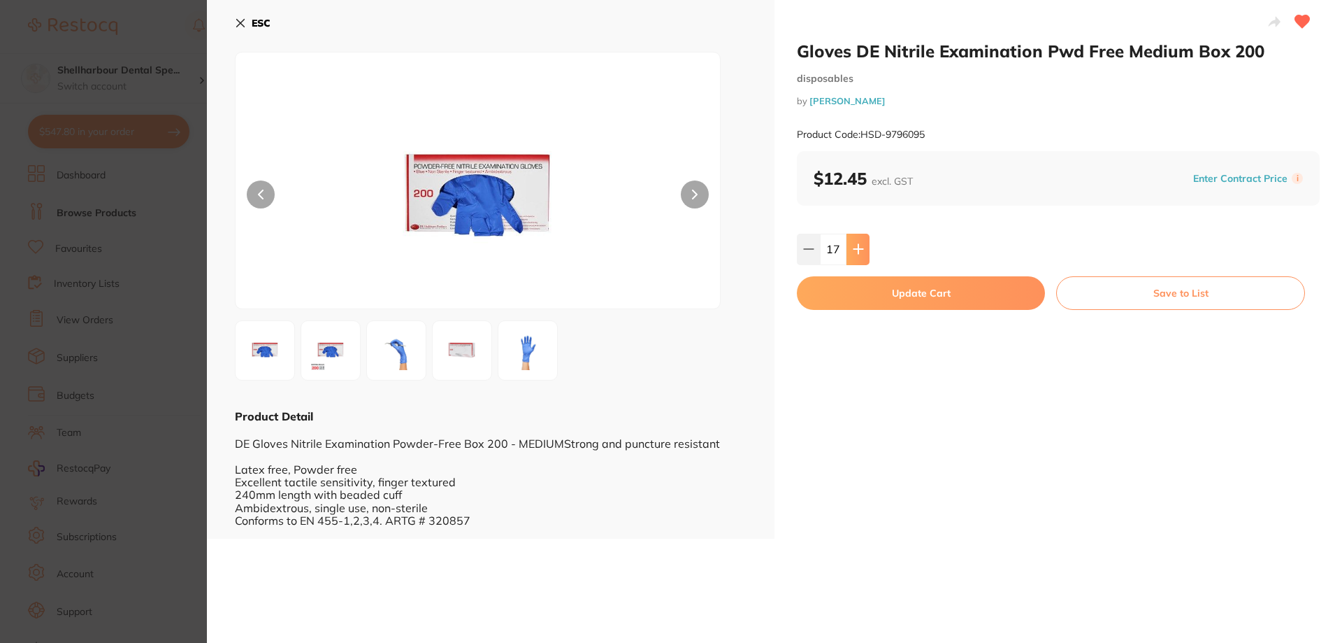
click at [855, 251] on icon at bounding box center [858, 248] width 11 height 11
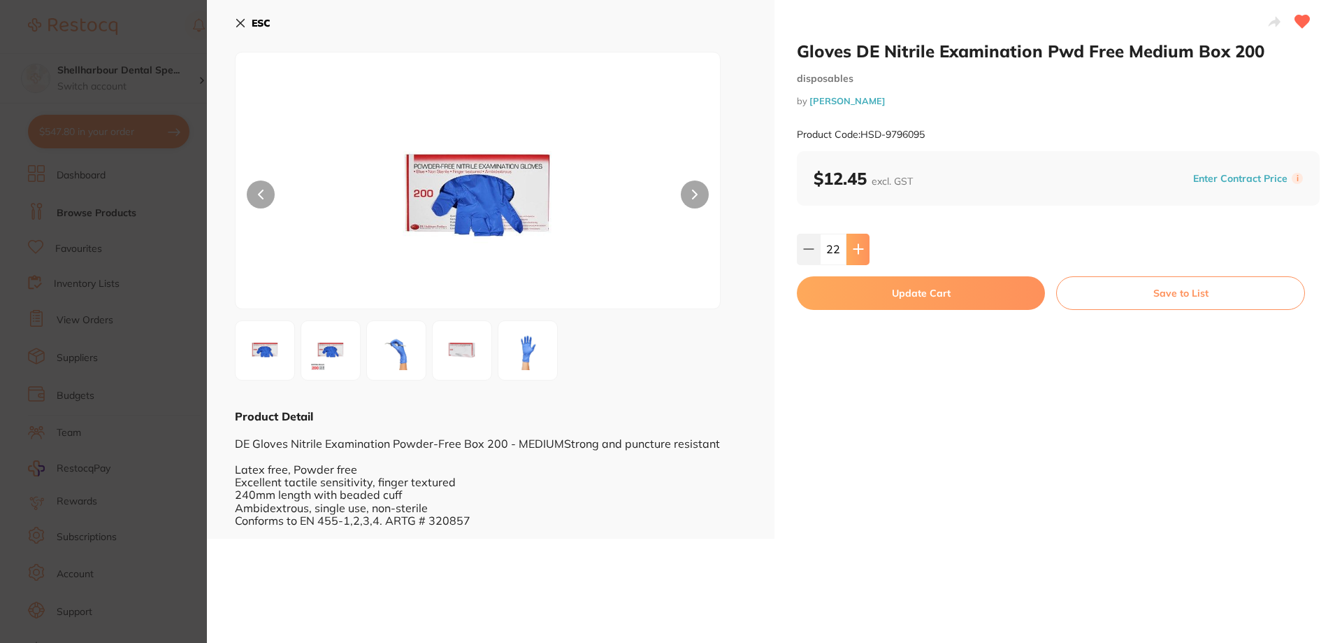
click at [855, 251] on icon at bounding box center [858, 248] width 11 height 11
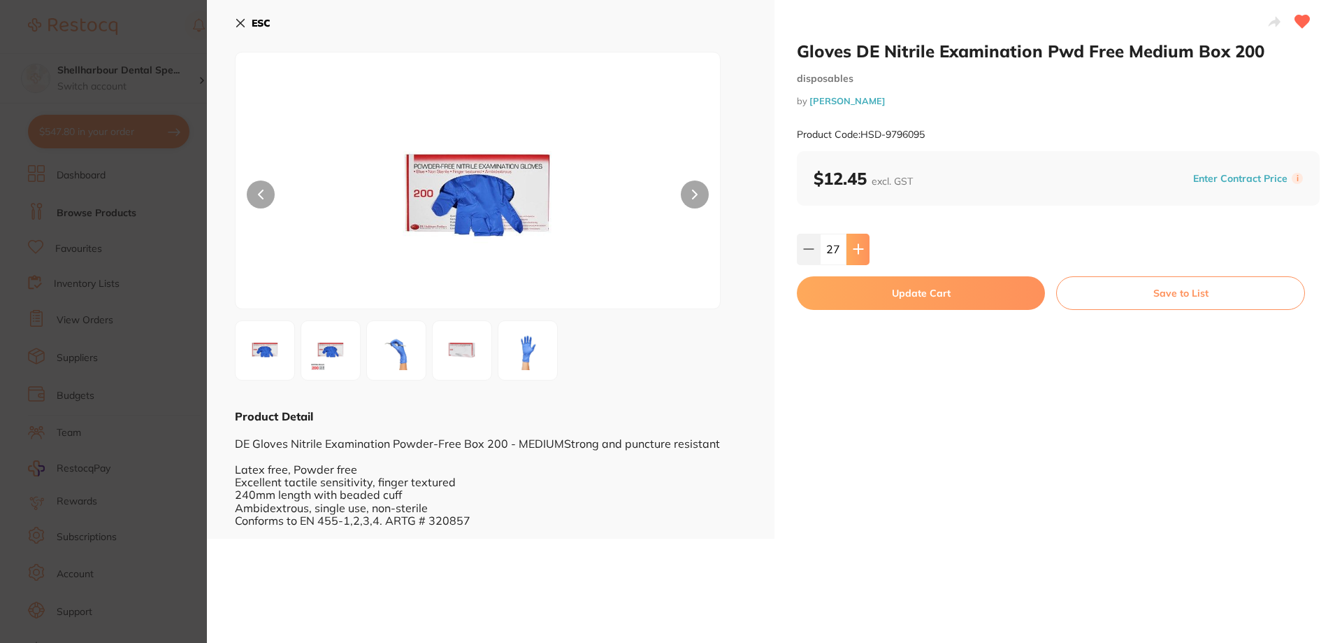
click at [855, 251] on icon at bounding box center [858, 248] width 11 height 11
type input "30"
click at [857, 294] on button "Update Cart" at bounding box center [921, 293] width 248 height 34
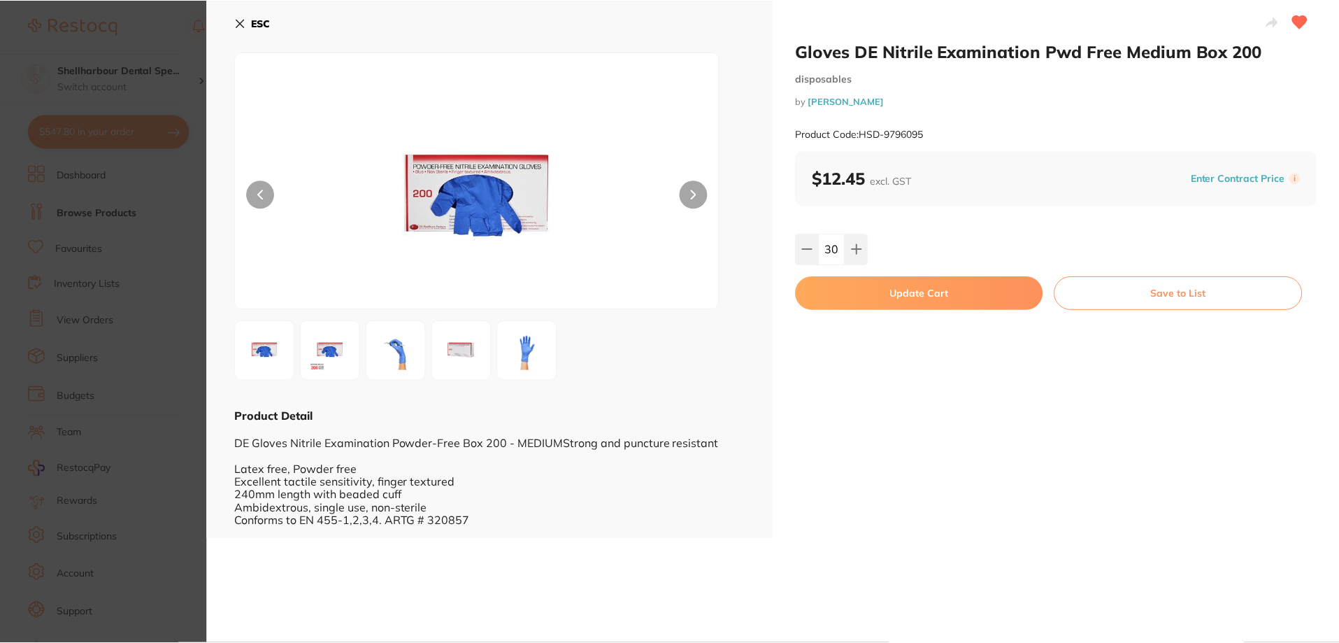
scroll to position [1, 0]
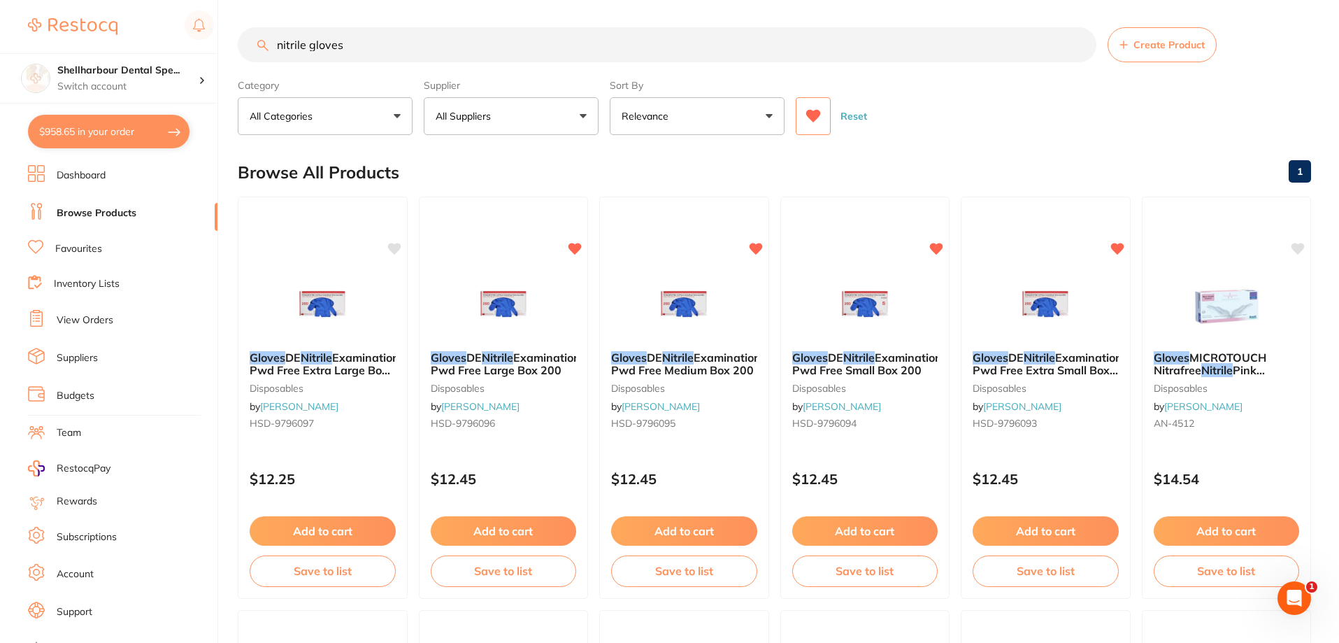
click at [138, 129] on button "$958.65 in your order" at bounding box center [109, 132] width 162 height 34
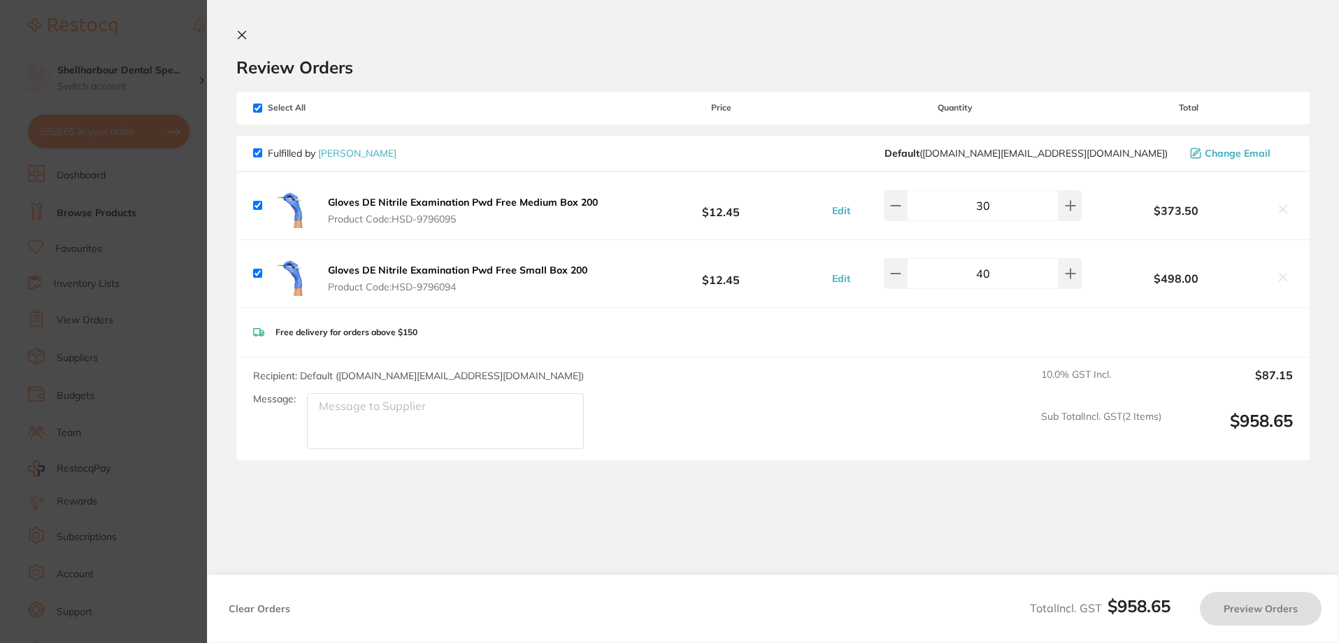
checkbox input "true"
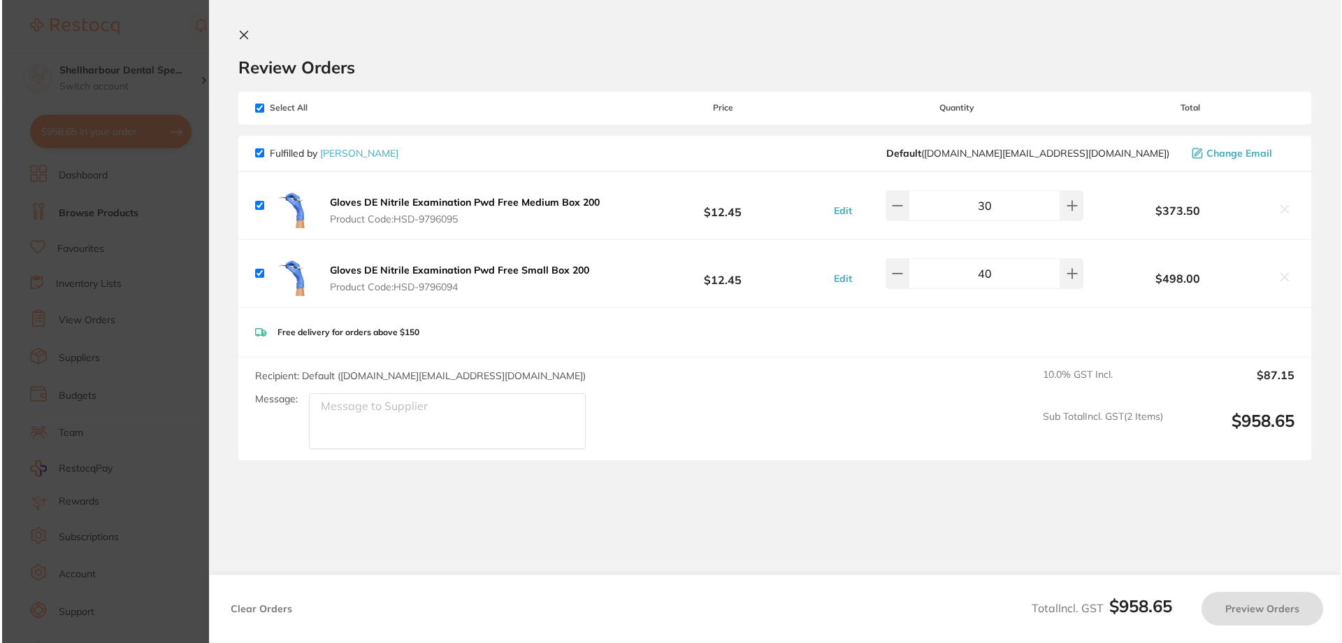
scroll to position [0, 0]
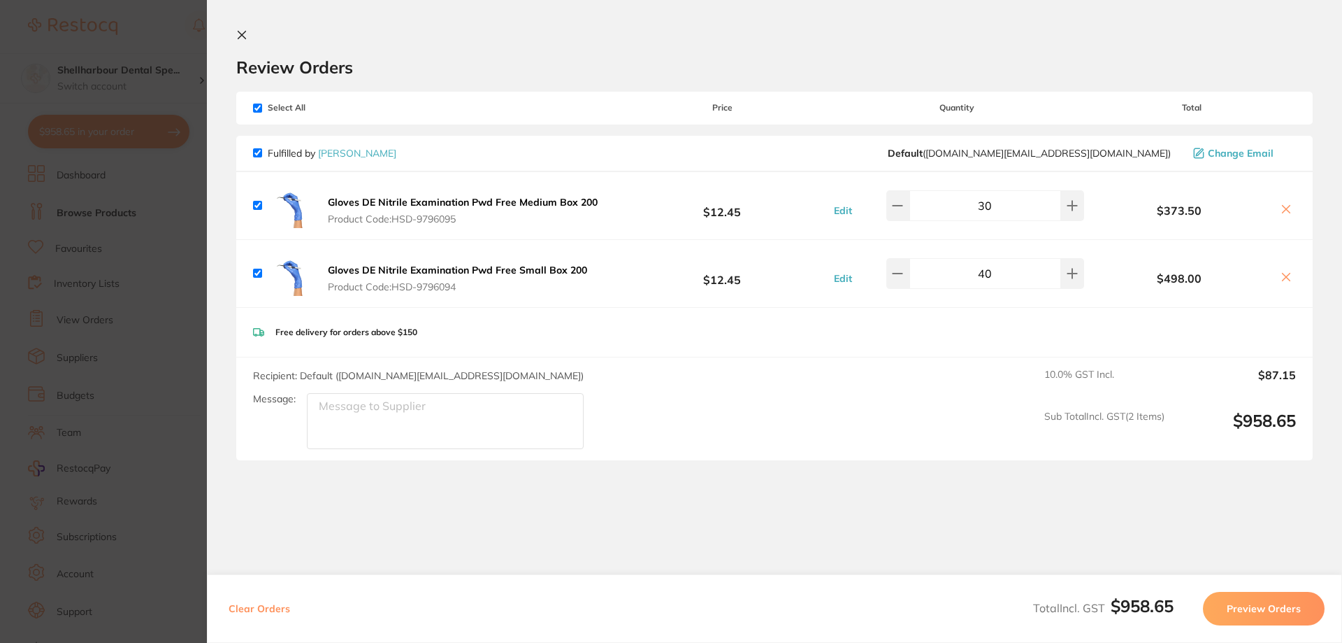
click at [1301, 620] on button "Preview Orders" at bounding box center [1264, 609] width 122 height 34
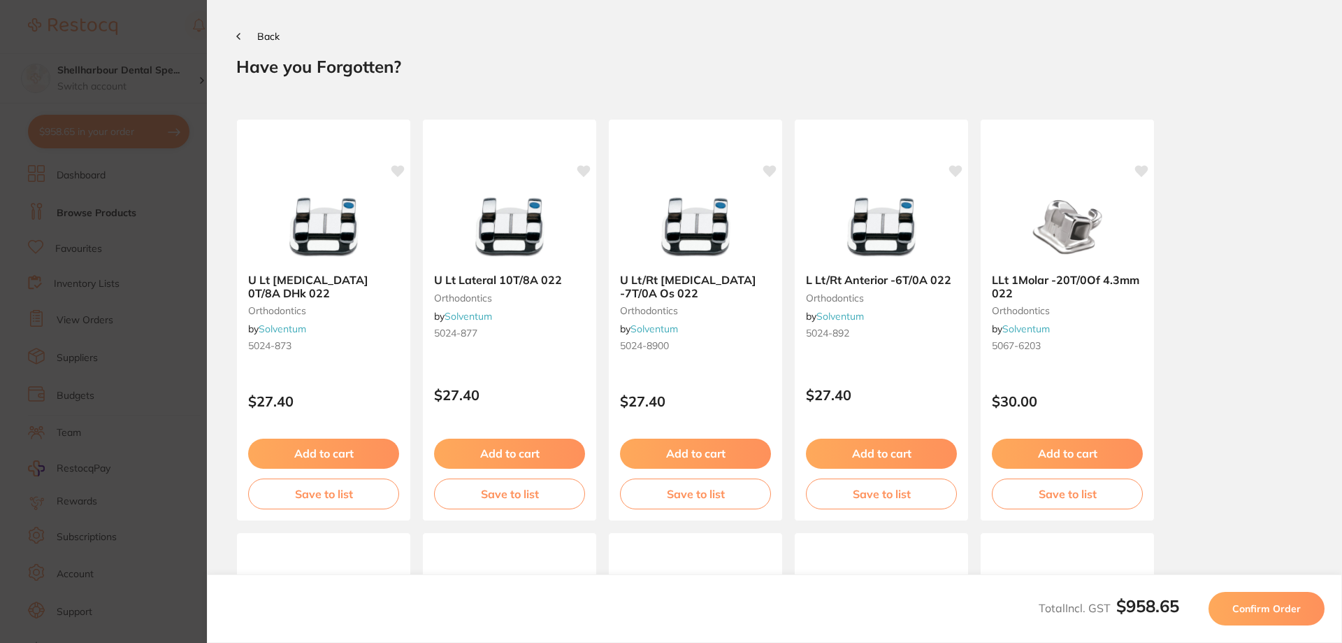
click at [1282, 610] on span "Confirm Order" at bounding box center [1267, 608] width 69 height 13
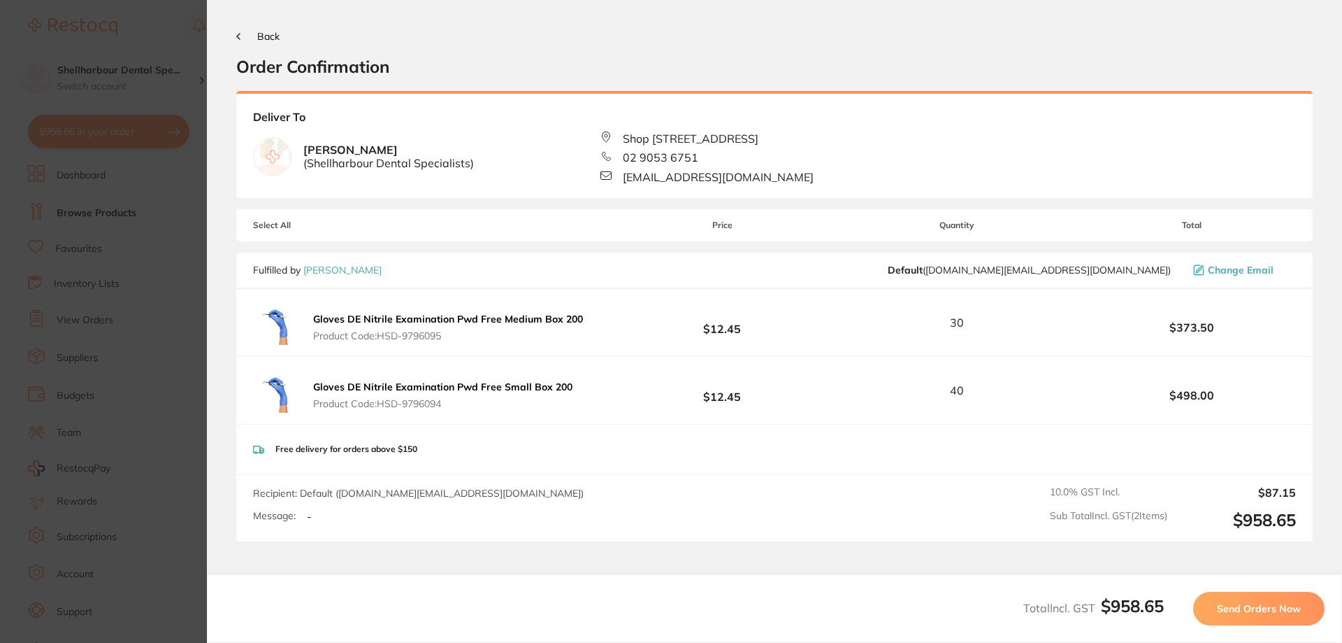
click at [1282, 610] on span "Send Orders Now" at bounding box center [1259, 608] width 84 height 13
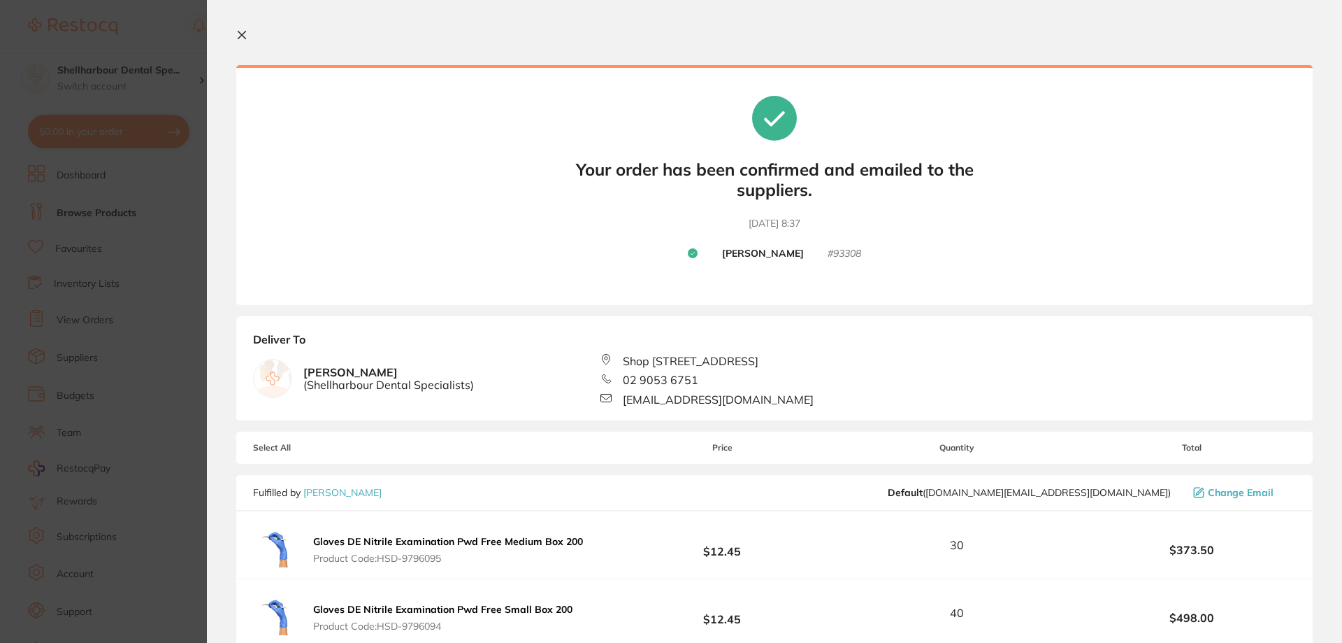
click at [241, 34] on icon at bounding box center [242, 35] width 8 height 8
